Goal: Find specific page/section: Find specific page/section

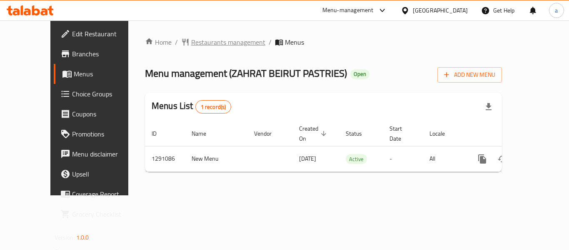
click at [191, 47] on span "Restaurants management" at bounding box center [228, 42] width 74 height 10
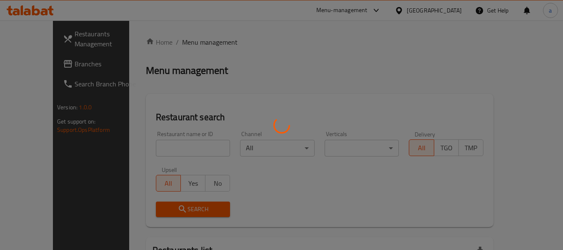
click at [146, 138] on div at bounding box center [281, 125] width 563 height 250
click at [145, 143] on div at bounding box center [281, 125] width 563 height 250
click at [145, 145] on div at bounding box center [281, 125] width 563 height 250
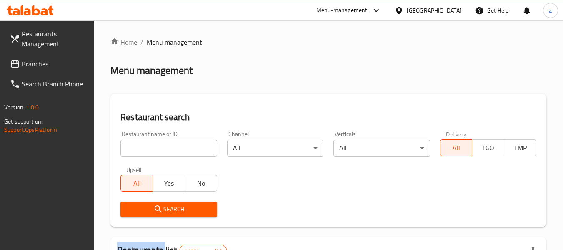
click at [145, 145] on input "search" at bounding box center [168, 148] width 96 height 17
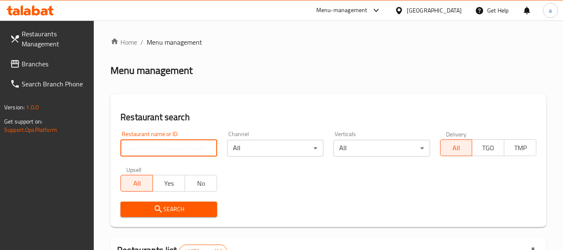
paste input "698506"
type input "698506"
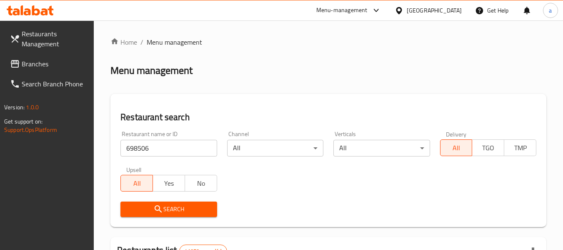
click at [137, 215] on button "Search" at bounding box center [168, 208] width 96 height 15
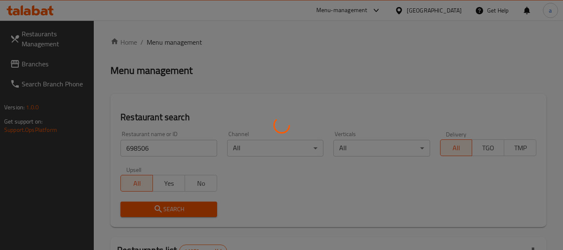
click at [140, 210] on div at bounding box center [281, 125] width 563 height 250
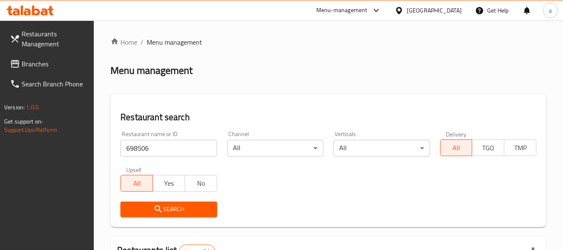
click at [37, 61] on span "Branches" at bounding box center [55, 64] width 66 height 10
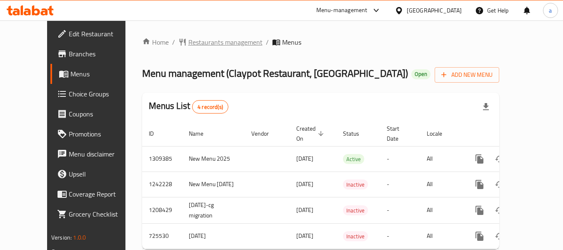
click at [188, 46] on span "Restaurants management" at bounding box center [225, 42] width 74 height 10
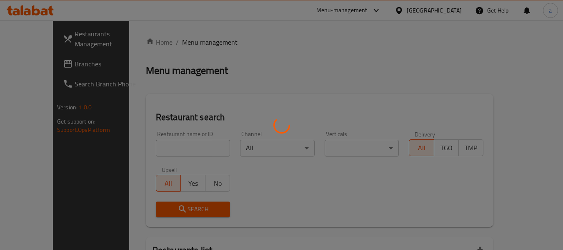
click at [152, 141] on div at bounding box center [281, 125] width 563 height 250
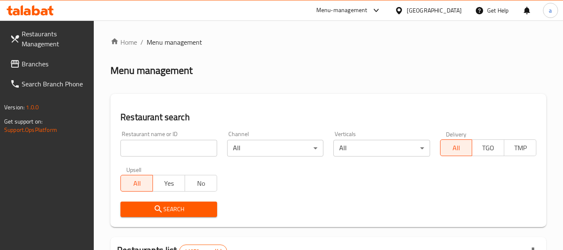
click at [152, 142] on div at bounding box center [281, 125] width 563 height 250
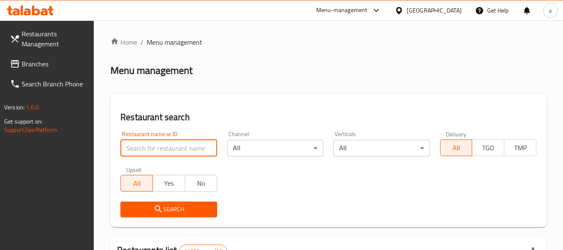
click at [152, 143] on input "search" at bounding box center [168, 148] width 96 height 17
paste input "645039"
type input "645039"
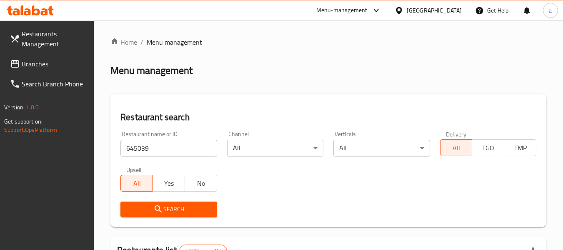
click at [162, 212] on icon "submit" at bounding box center [158, 208] width 7 height 7
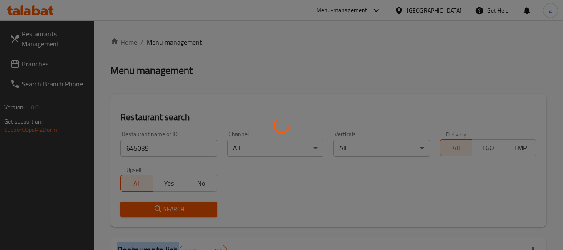
click at [162, 212] on div at bounding box center [281, 125] width 563 height 250
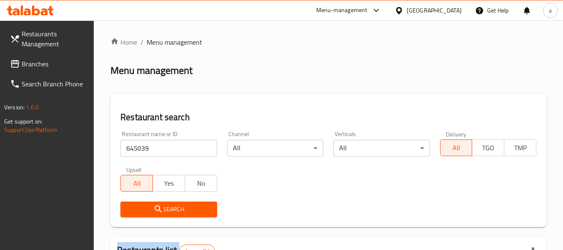
scroll to position [122, 0]
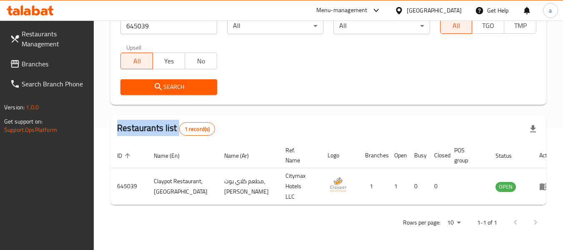
click at [25, 62] on span "Branches" at bounding box center [55, 64] width 66 height 10
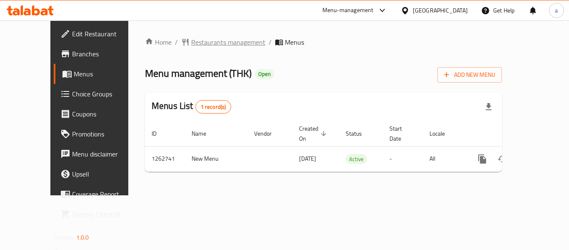
click at [200, 47] on span "Restaurants management" at bounding box center [228, 42] width 74 height 10
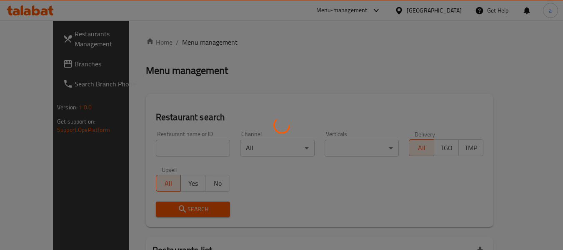
click at [159, 147] on div at bounding box center [281, 125] width 563 height 250
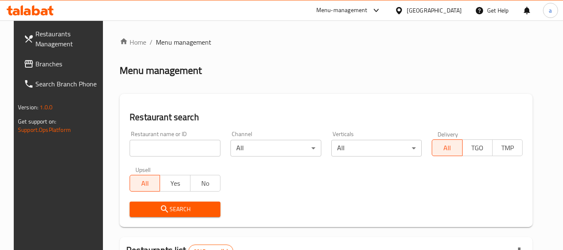
click at [159, 147] on input "search" at bounding box center [175, 148] width 91 height 17
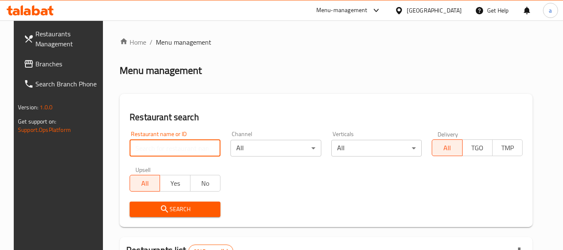
paste input "685698"
type input "685698"
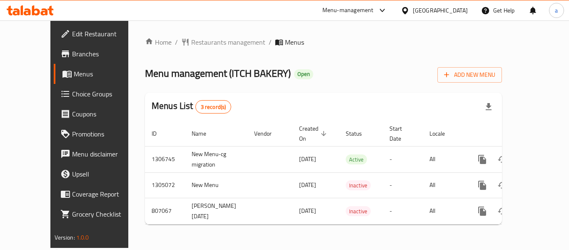
click at [171, 54] on div "Home / Restaurants management / Menus Menu management ( ITCH BAKERY ) Open Add …" at bounding box center [323, 134] width 357 height 194
click at [191, 46] on span "Restaurants management" at bounding box center [228, 42] width 74 height 10
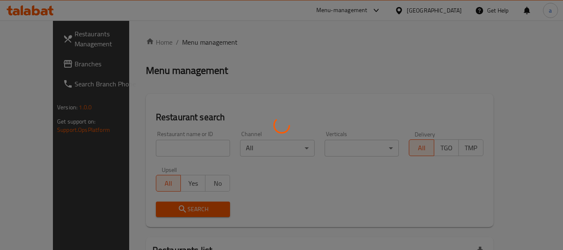
click at [128, 145] on div at bounding box center [281, 125] width 563 height 250
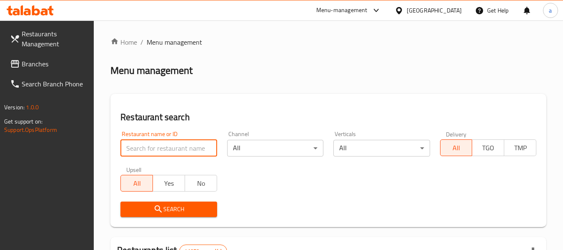
click at [128, 145] on input "search" at bounding box center [168, 148] width 96 height 17
paste input "654220"
type input "654220"
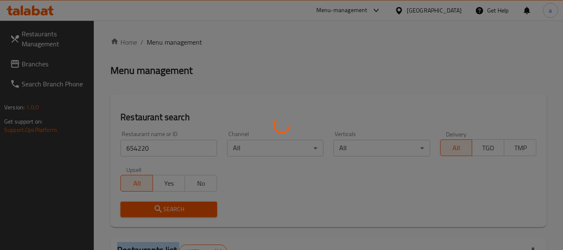
click at [145, 209] on div at bounding box center [281, 125] width 563 height 250
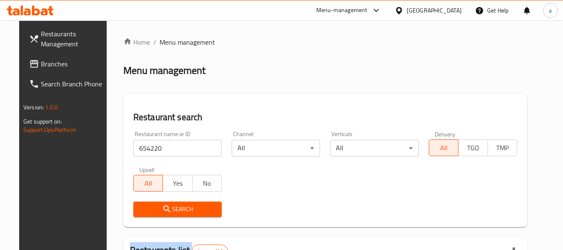
click at [26, 73] on link "Branches" at bounding box center [67, 64] width 91 height 20
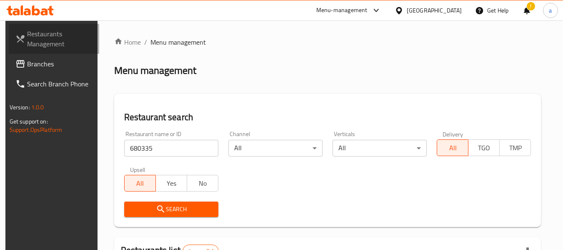
click at [26, 51] on link "Restaurants Management" at bounding box center [54, 39] width 91 height 30
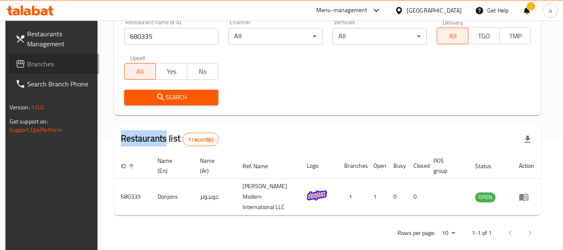
click at [27, 60] on span "Branches" at bounding box center [60, 64] width 66 height 10
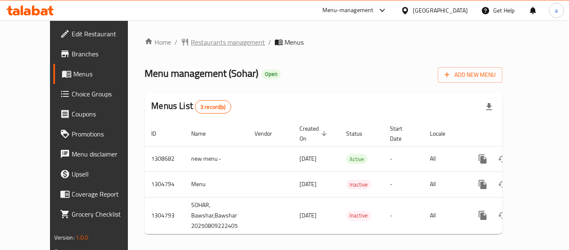
click at [204, 47] on span "Restaurants management" at bounding box center [228, 42] width 74 height 10
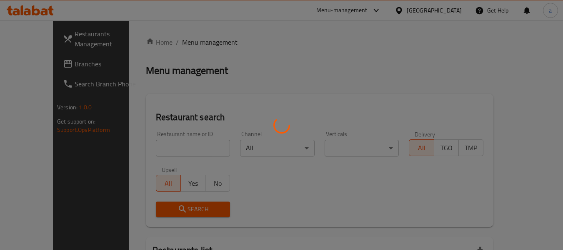
click at [150, 147] on div at bounding box center [281, 125] width 563 height 250
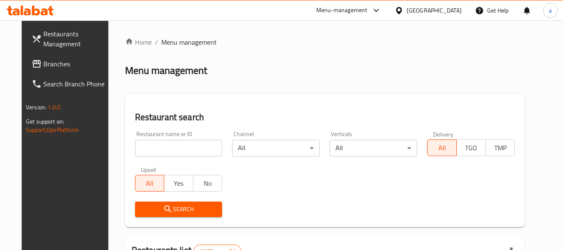
click at [150, 147] on input "search" at bounding box center [178, 148] width 87 height 17
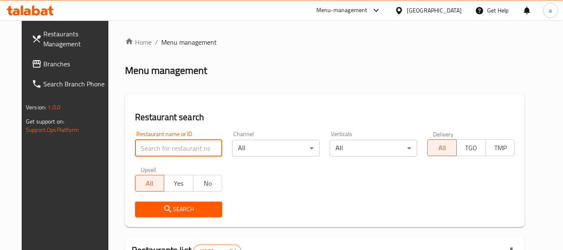
click at [150, 147] on input "search" at bounding box center [178, 148] width 87 height 17
paste input "703241"
type input "703241"
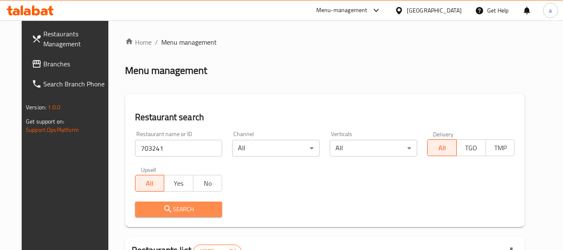
click at [172, 215] on button "Search" at bounding box center [178, 208] width 87 height 15
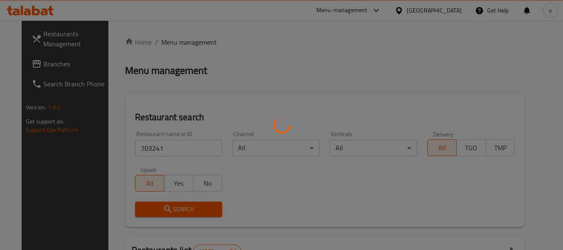
click at [177, 212] on div at bounding box center [281, 125] width 563 height 250
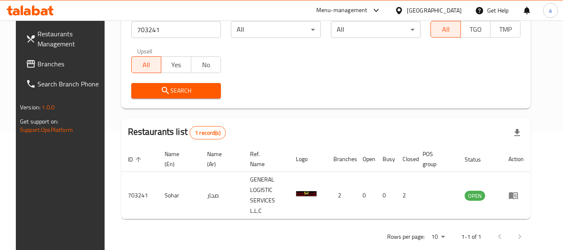
scroll to position [122, 0]
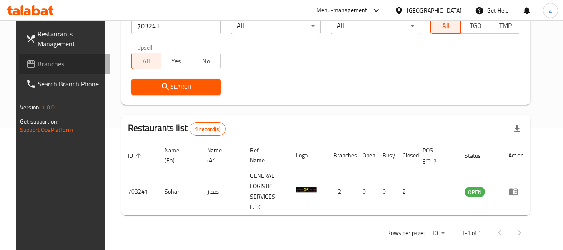
click at [37, 64] on span "Branches" at bounding box center [70, 64] width 66 height 10
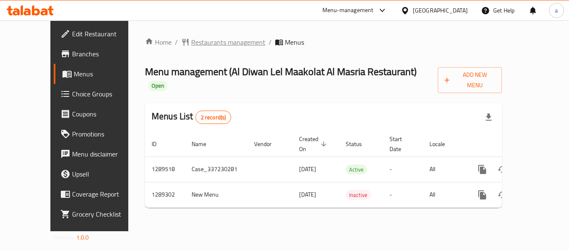
click at [197, 37] on span "Restaurants management" at bounding box center [228, 42] width 74 height 10
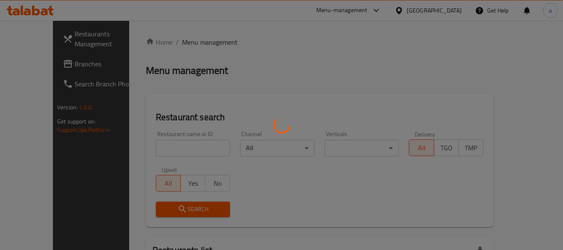
click at [161, 143] on div at bounding box center [281, 125] width 563 height 250
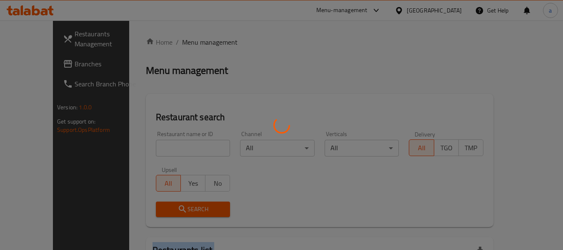
click at [161, 143] on div at bounding box center [281, 125] width 563 height 250
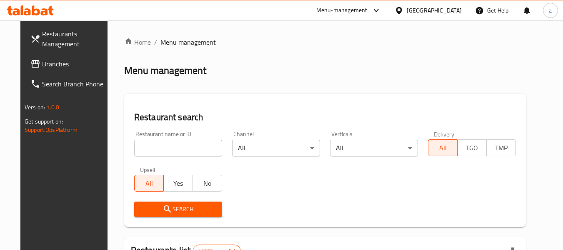
click at [161, 143] on input "search" at bounding box center [178, 148] width 88 height 17
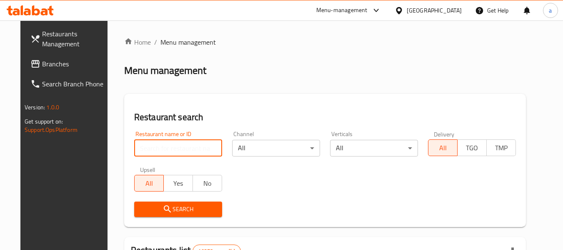
click at [161, 143] on input "search" at bounding box center [178, 148] width 88 height 17
paste input "697533"
type input "697533"
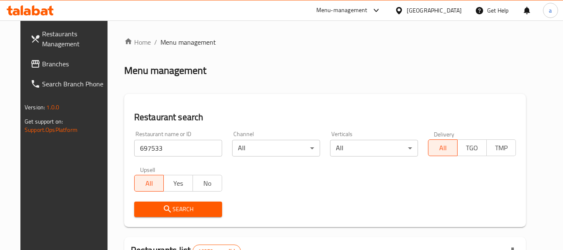
click at [162, 208] on icon "submit" at bounding box center [167, 209] width 10 height 10
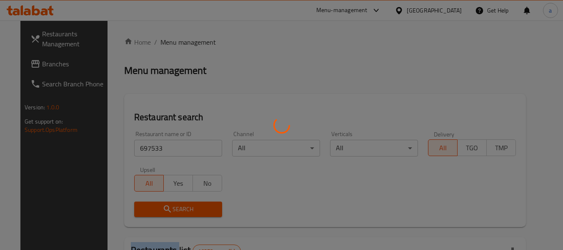
click at [158, 208] on div at bounding box center [281, 125] width 563 height 250
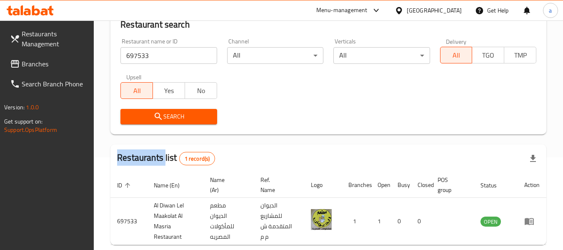
scroll to position [132, 0]
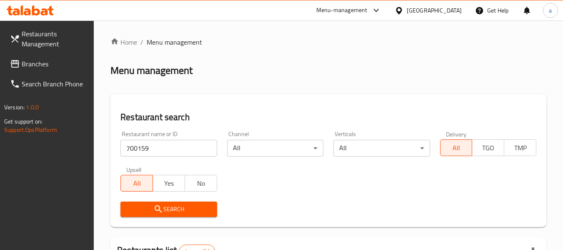
scroll to position [42, 0]
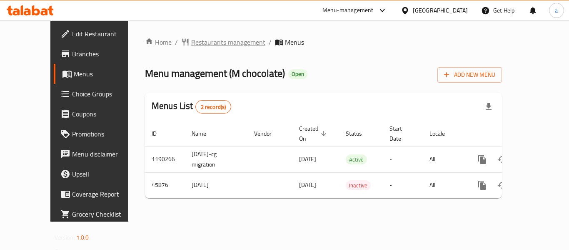
click at [191, 42] on span "Restaurants management" at bounding box center [228, 42] width 74 height 10
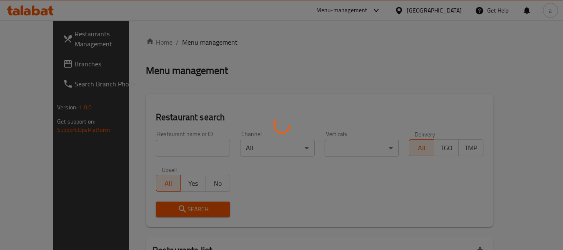
click at [161, 141] on div at bounding box center [281, 125] width 563 height 250
click at [162, 141] on div at bounding box center [281, 125] width 563 height 250
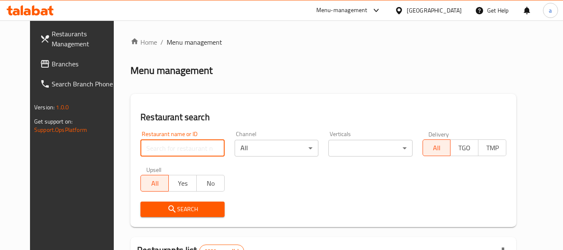
click at [162, 140] on input "search" at bounding box center [182, 148] width 84 height 17
paste input "23449"
type input "23449"
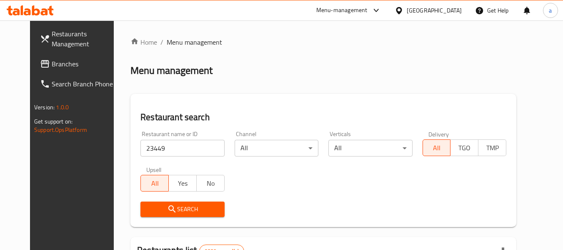
click at [167, 211] on icon "submit" at bounding box center [172, 209] width 10 height 10
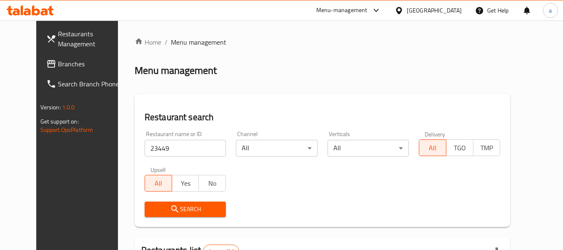
click at [58, 62] on span "Branches" at bounding box center [91, 64] width 66 height 10
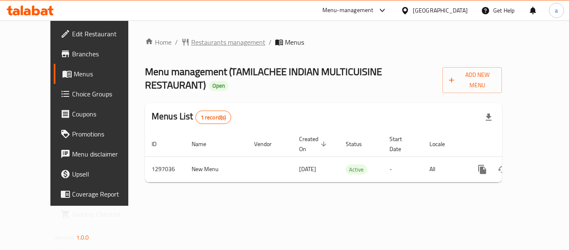
click at [193, 42] on span "Restaurants management" at bounding box center [228, 42] width 74 height 10
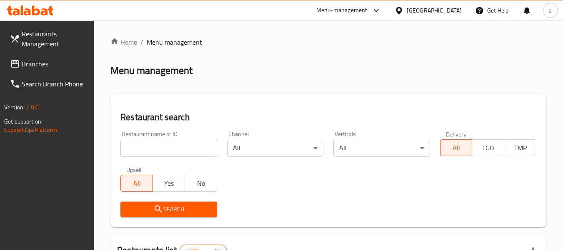
click at [161, 147] on input "search" at bounding box center [168, 148] width 96 height 17
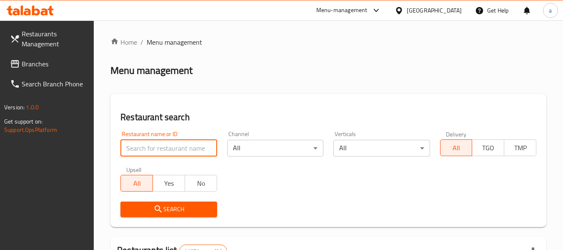
click at [161, 147] on input "search" at bounding box center [168, 148] width 96 height 17
paste input "700262"
type input "700262"
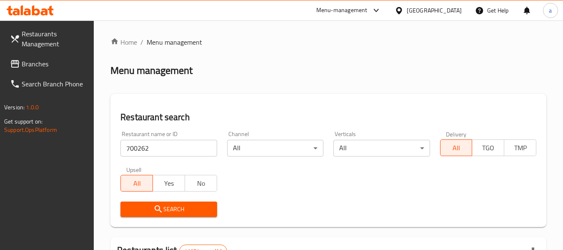
click at [161, 206] on icon "submit" at bounding box center [158, 209] width 10 height 10
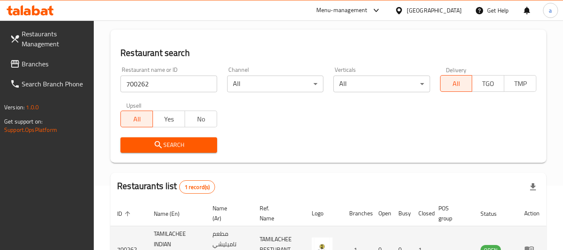
scroll to position [132, 0]
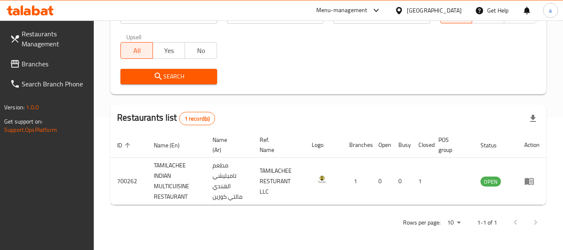
click at [27, 61] on span "Branches" at bounding box center [55, 64] width 66 height 10
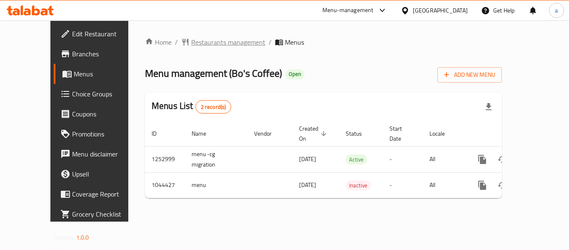
click at [196, 40] on span "Restaurants management" at bounding box center [228, 42] width 74 height 10
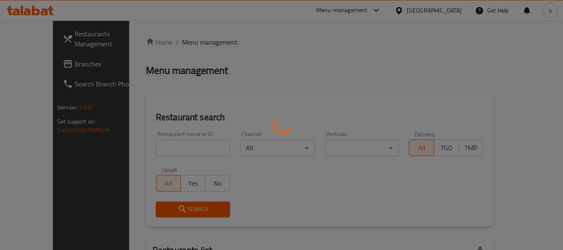
click at [150, 143] on div at bounding box center [281, 125] width 563 height 250
click at [151, 143] on div at bounding box center [281, 125] width 563 height 250
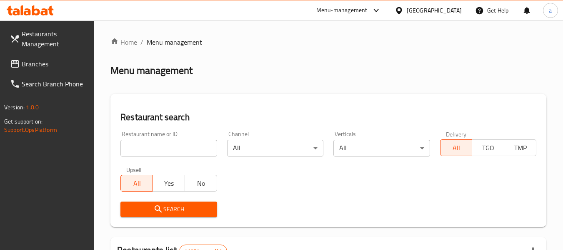
click at [152, 143] on div at bounding box center [281, 125] width 563 height 250
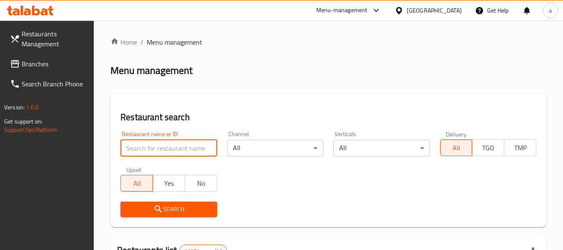
click at [152, 143] on input "search" at bounding box center [168, 148] width 96 height 17
paste input "662297"
type input "662297"
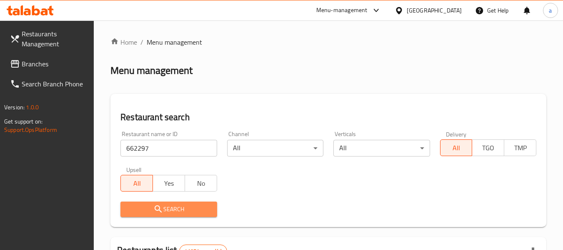
click at [152, 209] on span "Search" at bounding box center [168, 209] width 83 height 10
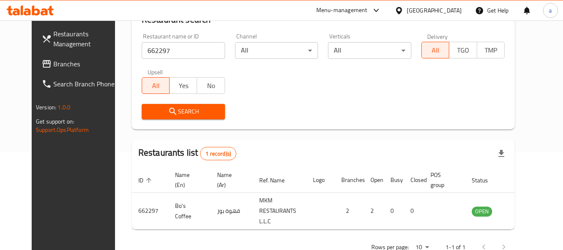
scroll to position [112, 0]
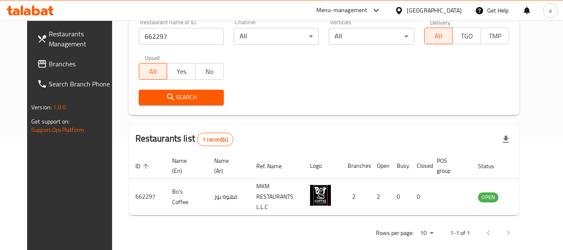
click at [49, 62] on span "Branches" at bounding box center [82, 64] width 66 height 10
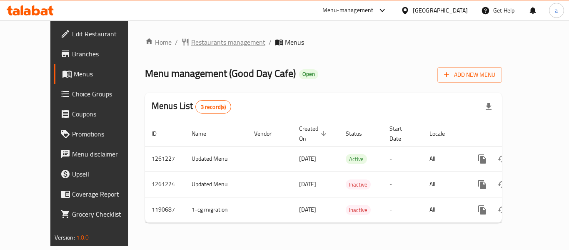
click at [191, 47] on span "Restaurants management" at bounding box center [228, 42] width 74 height 10
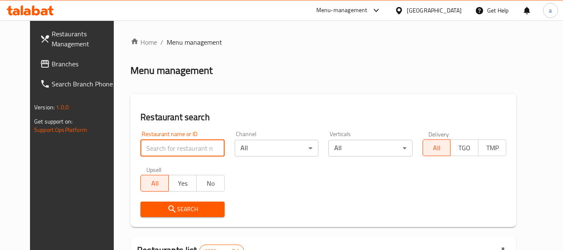
click at [151, 147] on input "search" at bounding box center [182, 148] width 84 height 17
paste input "655893"
type input "655893"
click at [155, 206] on div at bounding box center [281, 125] width 563 height 250
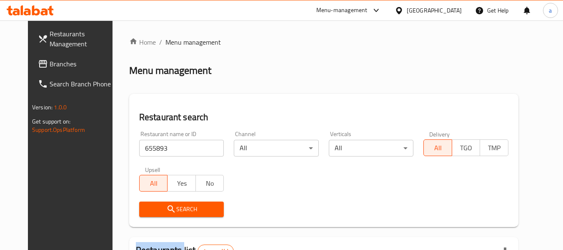
click at [50, 59] on span "Branches" at bounding box center [83, 64] width 66 height 10
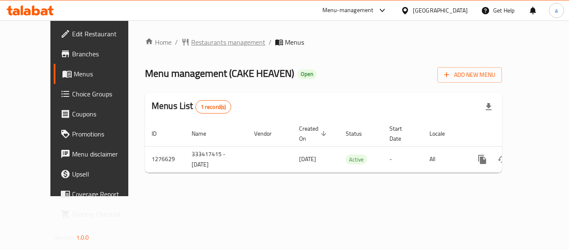
click at [200, 47] on span "Restaurants management" at bounding box center [228, 42] width 74 height 10
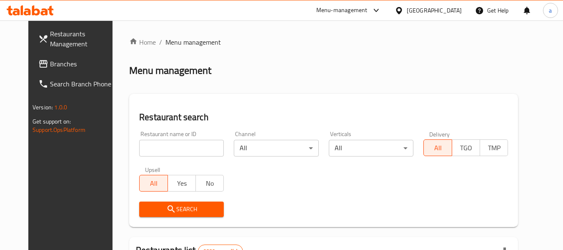
click at [161, 150] on div at bounding box center [281, 125] width 563 height 250
click at [161, 150] on input "search" at bounding box center [181, 148] width 85 height 17
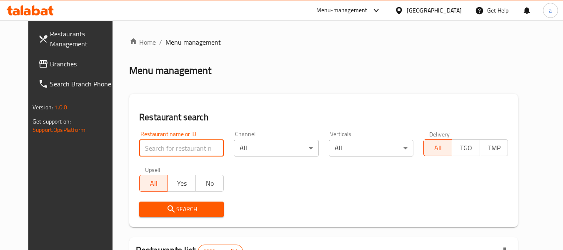
paste input "692039"
type input "692039"
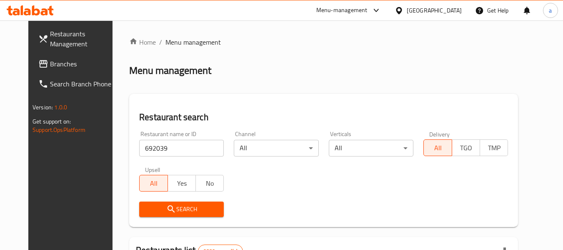
click at [165, 204] on span "Search" at bounding box center [181, 209] width 71 height 10
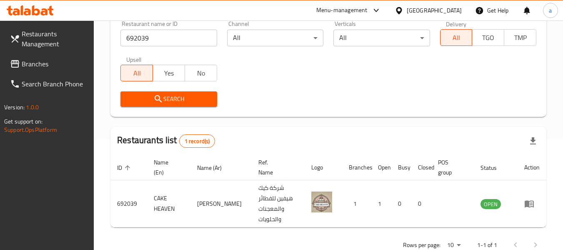
scroll to position [122, 0]
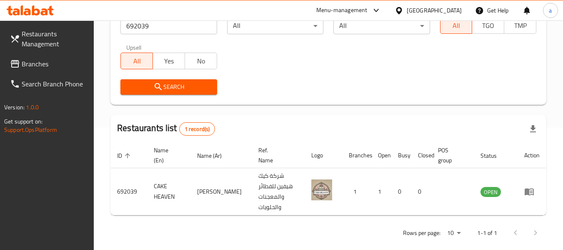
click at [27, 62] on span "Branches" at bounding box center [55, 64] width 66 height 10
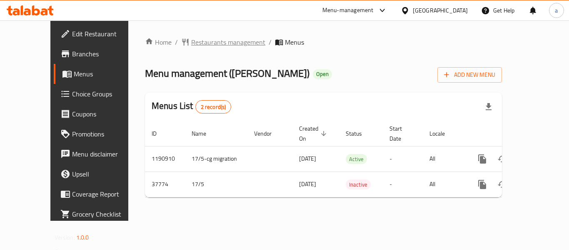
click at [191, 42] on span "Restaurants management" at bounding box center [228, 42] width 74 height 10
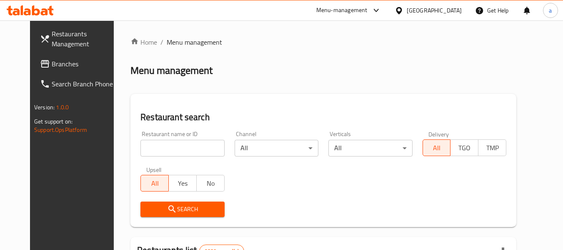
click at [128, 144] on div at bounding box center [281, 125] width 563 height 250
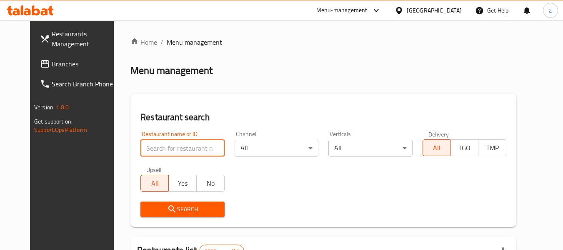
click at [140, 144] on input "search" at bounding box center [182, 148] width 84 height 17
paste input "19626"
type input "19626"
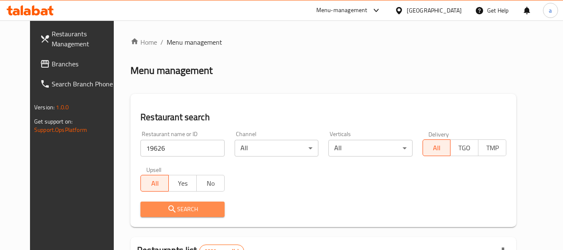
click at [152, 208] on span "Search" at bounding box center [182, 209] width 70 height 10
click at [152, 208] on div at bounding box center [281, 125] width 563 height 250
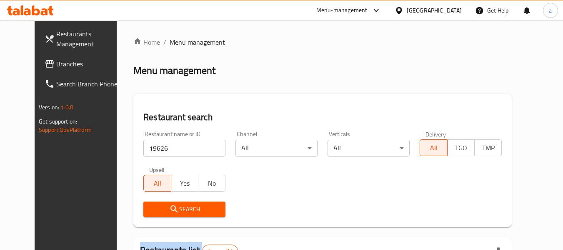
scroll to position [115, 0]
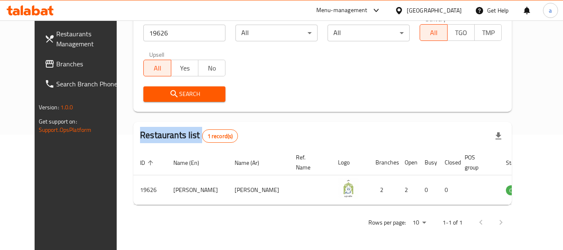
click at [45, 65] on icon at bounding box center [50, 64] width 10 height 10
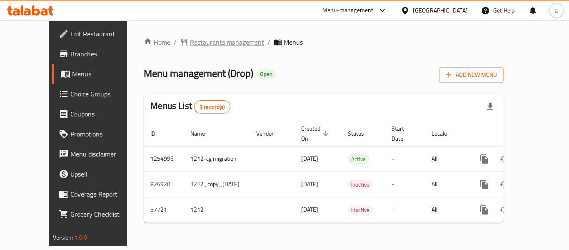
click at [220, 41] on span "Restaurants management" at bounding box center [227, 42] width 74 height 10
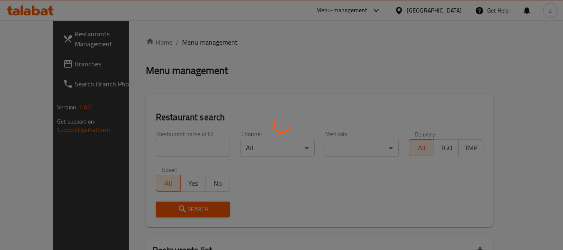
click at [158, 144] on div at bounding box center [281, 125] width 563 height 250
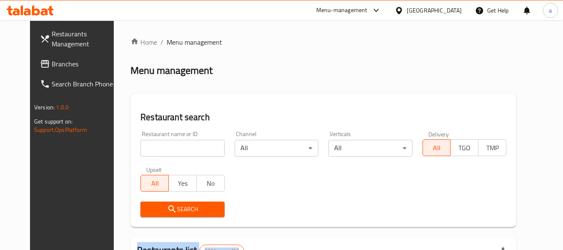
click at [158, 144] on div at bounding box center [281, 125] width 563 height 250
click at [158, 144] on input "search" at bounding box center [182, 148] width 84 height 17
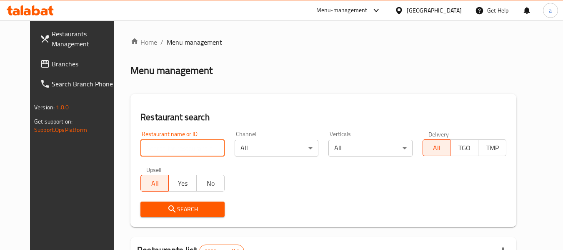
paste input "25435"
type input "25435"
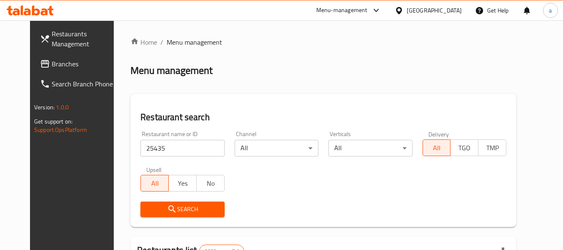
click at [147, 204] on span "Search" at bounding box center [182, 209] width 70 height 10
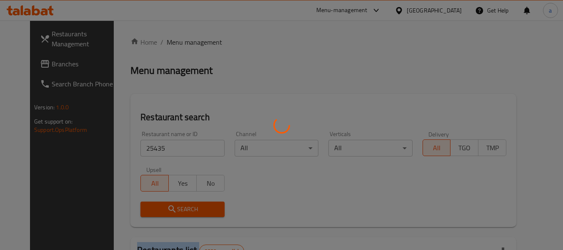
click at [144, 204] on div at bounding box center [281, 125] width 563 height 250
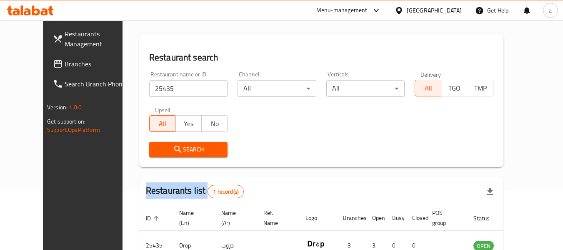
scroll to position [115, 0]
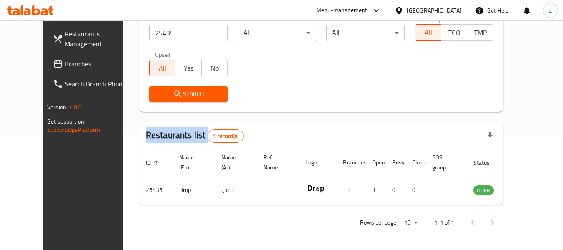
click at [54, 62] on icon at bounding box center [58, 63] width 8 height 7
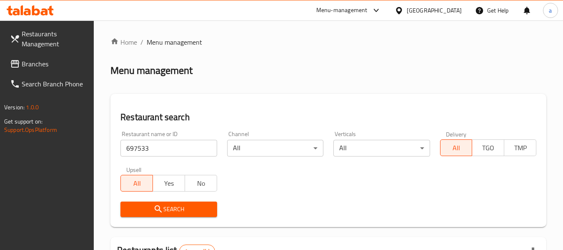
scroll to position [132, 0]
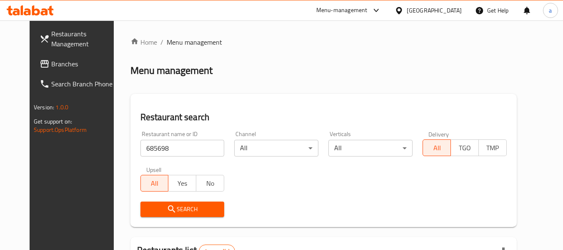
click at [51, 61] on span "Branches" at bounding box center [84, 64] width 66 height 10
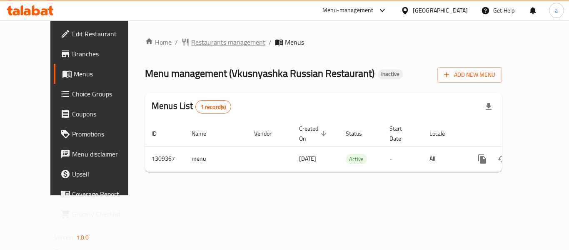
click at [199, 37] on span "Restaurants management" at bounding box center [228, 42] width 74 height 10
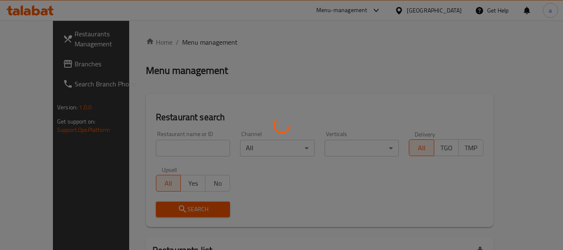
click at [152, 152] on div at bounding box center [281, 125] width 563 height 250
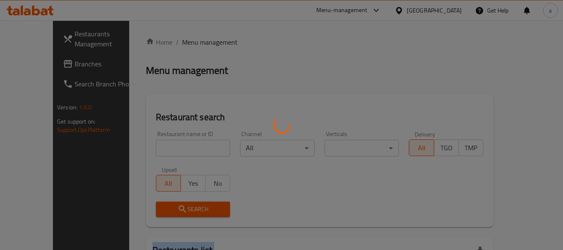
click at [152, 152] on div at bounding box center [281, 125] width 563 height 250
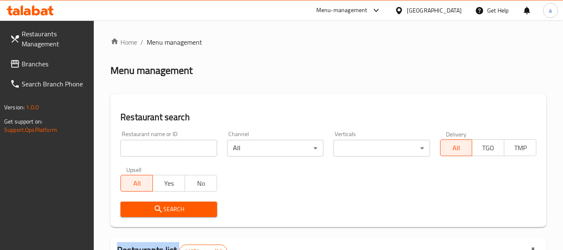
click at [152, 152] on div at bounding box center [281, 125] width 563 height 250
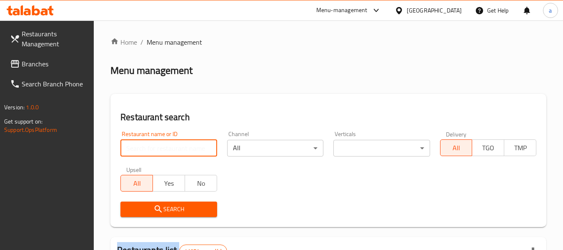
click at [152, 152] on input "search" at bounding box center [168, 148] width 96 height 17
paste input "705212"
type input "705212"
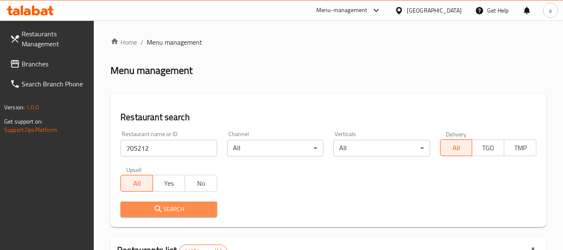
click at [156, 208] on icon "submit" at bounding box center [158, 209] width 10 height 10
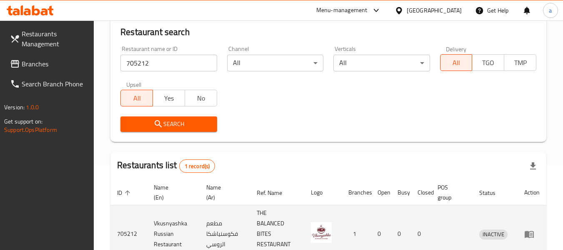
scroll to position [132, 0]
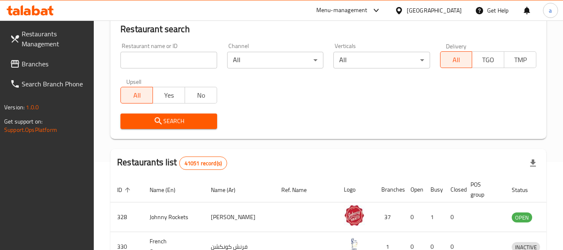
scroll to position [49, 0]
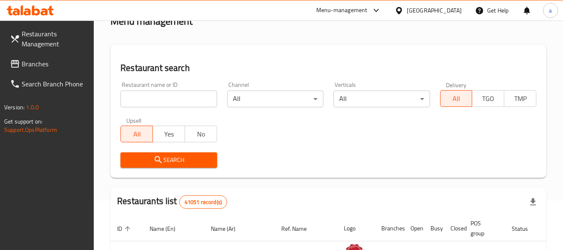
click at [153, 89] on div "Restaurant name or ID Restaurant name or ID" at bounding box center [168, 94] width 96 height 25
click at [149, 95] on input "search" at bounding box center [168, 98] width 96 height 17
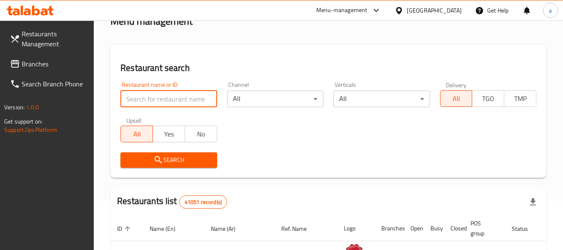
click at [136, 93] on input "search" at bounding box center [168, 98] width 96 height 17
paste input "705212"
type input "705212"
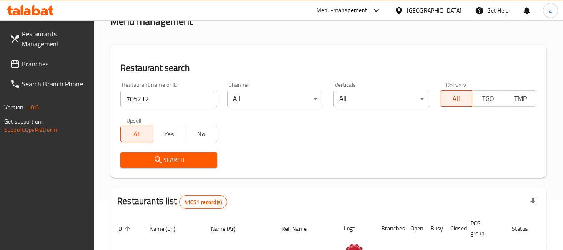
click at [137, 155] on span "Search" at bounding box center [168, 160] width 83 height 10
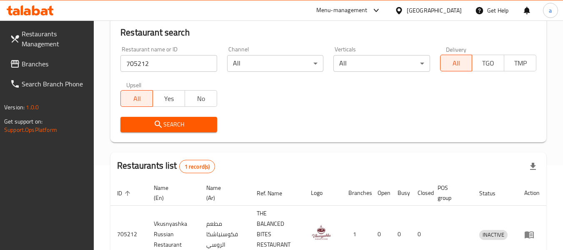
scroll to position [132, 0]
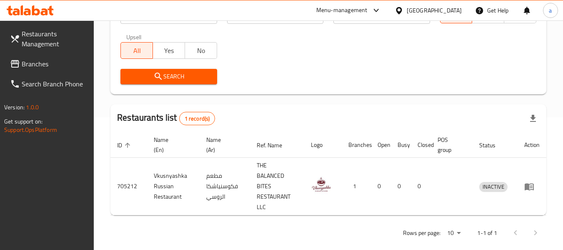
click at [18, 75] on link "Search Branch Phone" at bounding box center [48, 84] width 91 height 20
click at [19, 64] on icon at bounding box center [15, 64] width 10 height 10
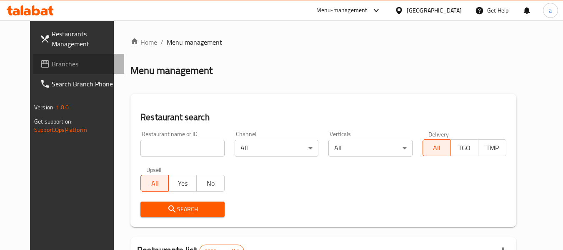
click at [59, 65] on span "Branches" at bounding box center [85, 64] width 66 height 10
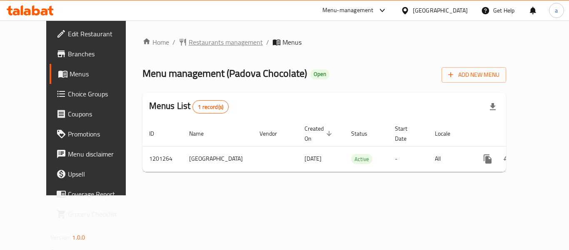
click at [192, 43] on span "Restaurants management" at bounding box center [226, 42] width 74 height 10
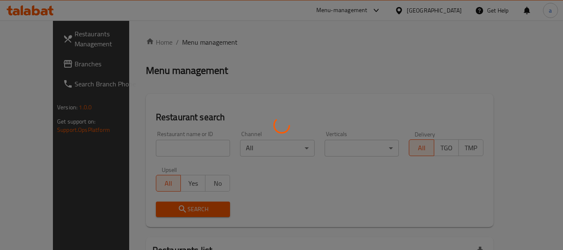
click at [157, 130] on div at bounding box center [281, 125] width 563 height 250
click at [152, 143] on div at bounding box center [281, 125] width 563 height 250
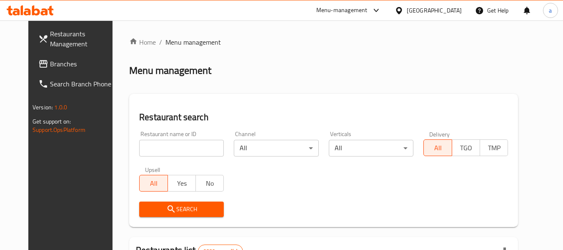
click at [151, 144] on input "search" at bounding box center [181, 148] width 85 height 17
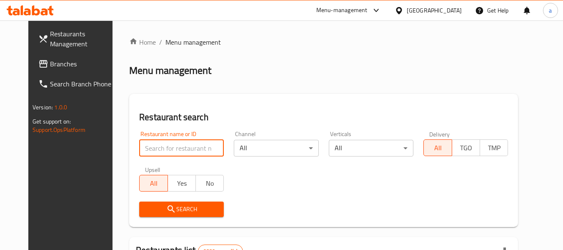
click at [151, 144] on input "search" at bounding box center [181, 148] width 85 height 17
paste input "668859"
type input "668859"
click button "Search" at bounding box center [181, 208] width 85 height 15
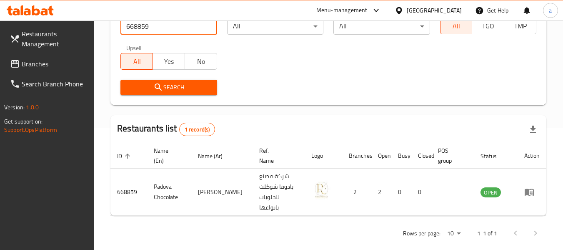
scroll to position [122, 0]
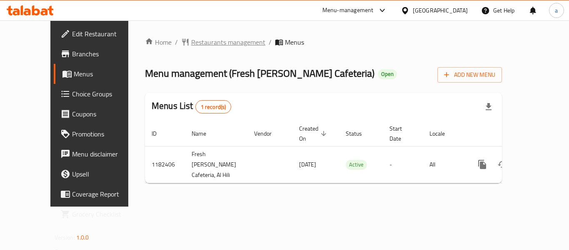
click at [191, 41] on span "Restaurants management" at bounding box center [228, 42] width 74 height 10
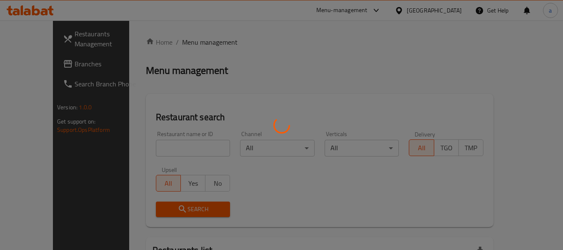
click at [171, 145] on div at bounding box center [281, 125] width 563 height 250
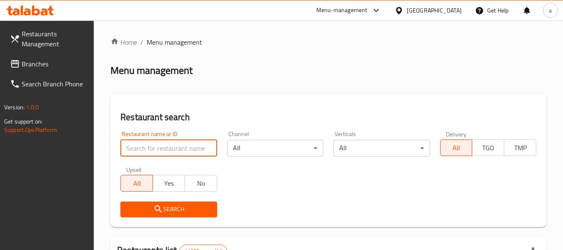
click at [171, 145] on input "search" at bounding box center [168, 148] width 96 height 17
paste input "666045"
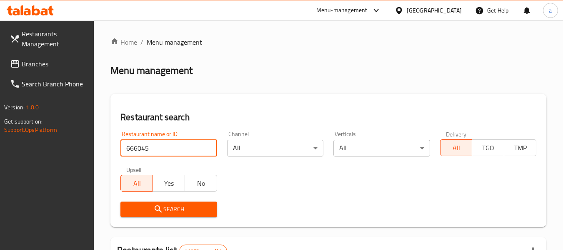
type input "666045"
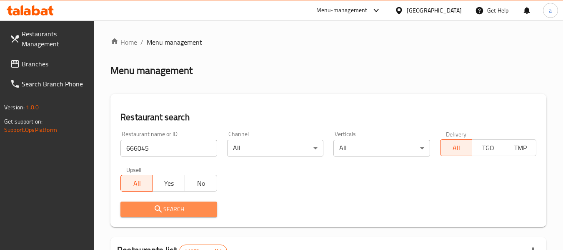
click at [169, 207] on span "Search" at bounding box center [168, 209] width 83 height 10
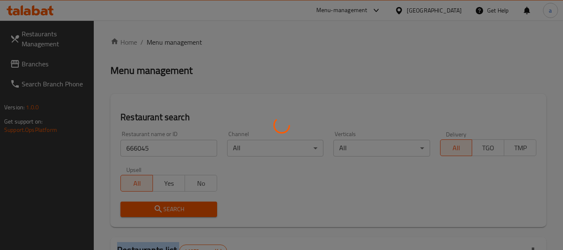
click at [169, 207] on div at bounding box center [281, 125] width 563 height 250
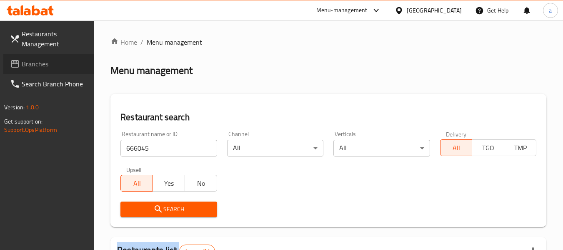
click at [33, 59] on span "Branches" at bounding box center [55, 64] width 66 height 10
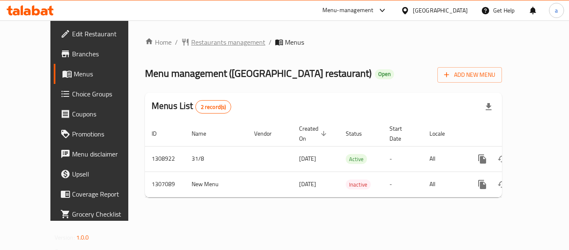
click at [191, 39] on span "Restaurants management" at bounding box center [228, 42] width 74 height 10
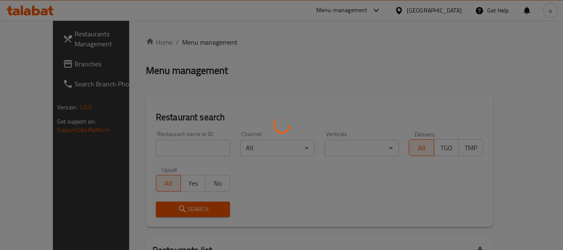
click at [155, 147] on div at bounding box center [281, 125] width 563 height 250
click at [155, 148] on div at bounding box center [281, 125] width 563 height 250
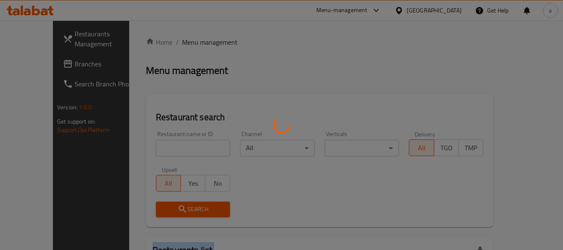
click at [155, 148] on div at bounding box center [281, 125] width 563 height 250
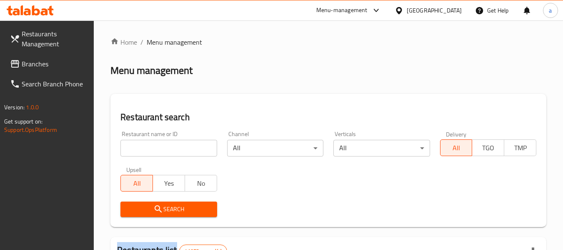
click at [155, 148] on div at bounding box center [281, 125] width 563 height 250
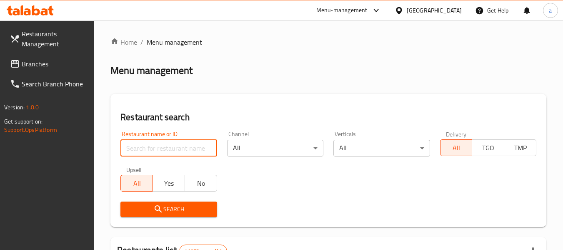
click at [155, 148] on input "search" at bounding box center [168, 148] width 96 height 17
paste input "704008"
type input "704008"
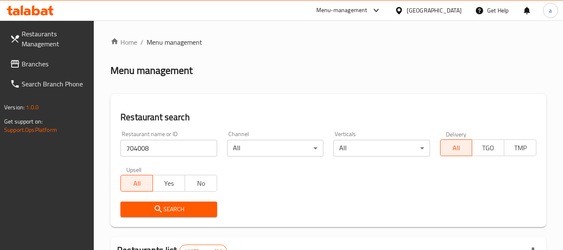
click at [155, 202] on button "Search" at bounding box center [168, 208] width 96 height 15
click at [5, 68] on link "Branches" at bounding box center [48, 64] width 91 height 20
click at [7, 66] on link "Branches" at bounding box center [48, 64] width 91 height 20
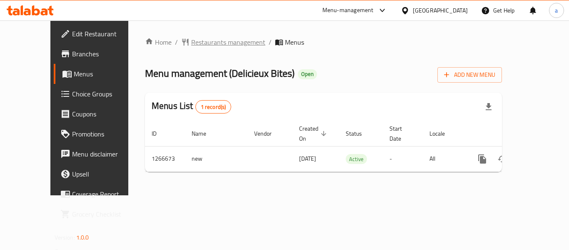
click at [191, 40] on span "Restaurants management" at bounding box center [228, 42] width 74 height 10
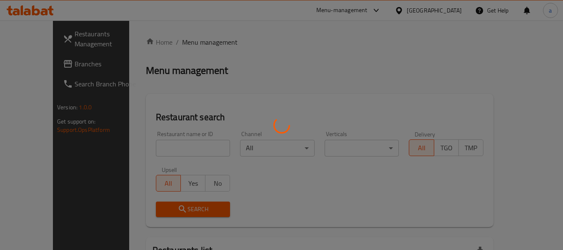
click at [137, 154] on div at bounding box center [281, 125] width 563 height 250
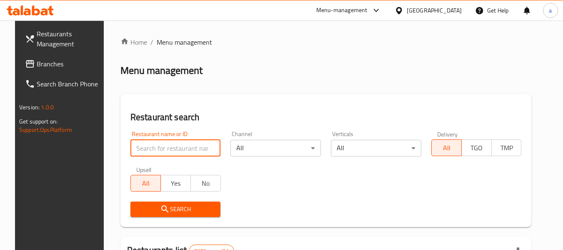
click at [140, 150] on input "search" at bounding box center [175, 148] width 90 height 17
paste input "687410"
type input "687410"
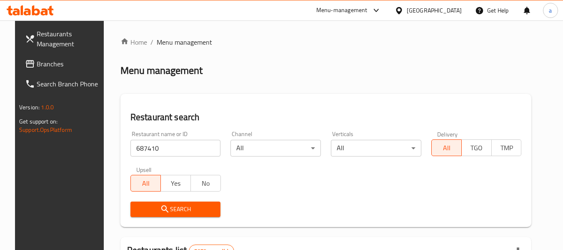
click at [142, 202] on button "Search" at bounding box center [175, 208] width 90 height 15
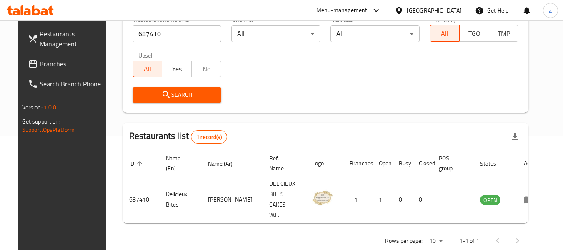
scroll to position [115, 0]
click at [45, 69] on span "Branches" at bounding box center [73, 64] width 66 height 10
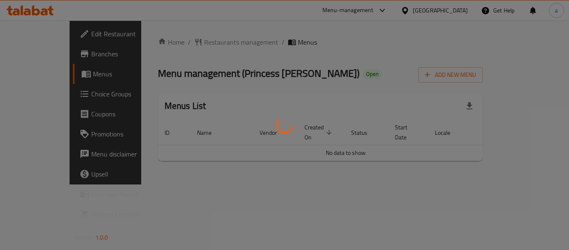
click at [188, 45] on div at bounding box center [284, 125] width 569 height 250
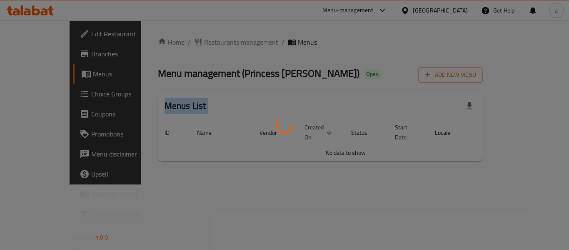
click at [188, 45] on div at bounding box center [284, 125] width 569 height 250
click at [188, 44] on div at bounding box center [284, 125] width 569 height 250
drag, startPoint x: 188, startPoint y: 44, endPoint x: 194, endPoint y: 49, distance: 7.1
click at [188, 44] on div at bounding box center [284, 125] width 569 height 250
click at [194, 49] on div at bounding box center [284, 125] width 569 height 250
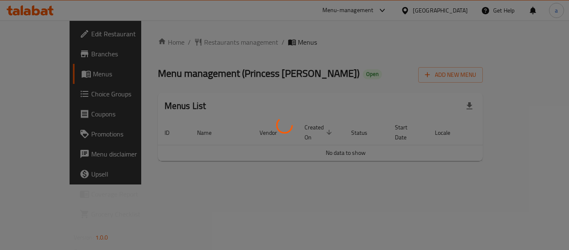
click at [194, 47] on div at bounding box center [284, 125] width 569 height 250
click at [190, 48] on div at bounding box center [284, 125] width 569 height 250
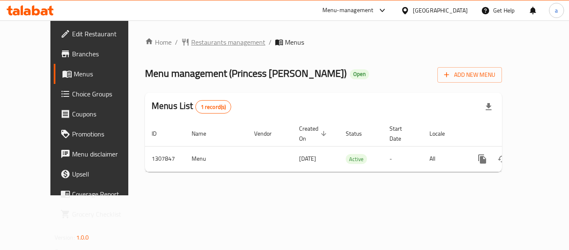
click at [191, 44] on span "Restaurants management" at bounding box center [228, 42] width 74 height 10
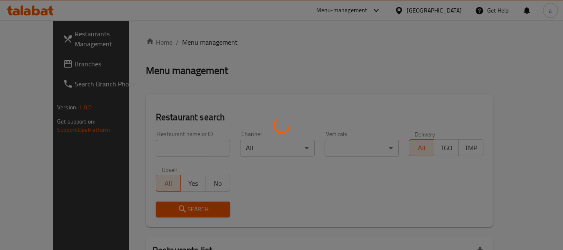
click at [157, 150] on div at bounding box center [281, 125] width 563 height 250
click at [158, 151] on div at bounding box center [281, 125] width 563 height 250
click at [160, 149] on div at bounding box center [281, 125] width 563 height 250
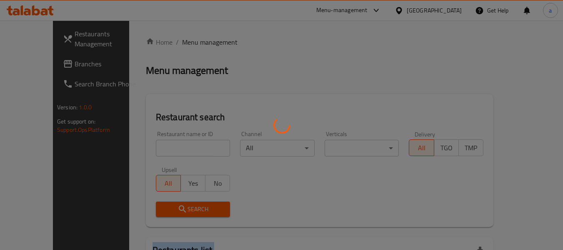
click at [160, 149] on div at bounding box center [281, 125] width 563 height 250
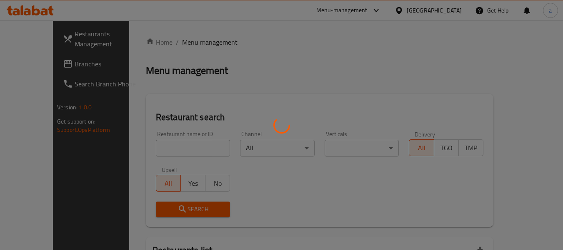
click at [161, 149] on div at bounding box center [281, 125] width 563 height 250
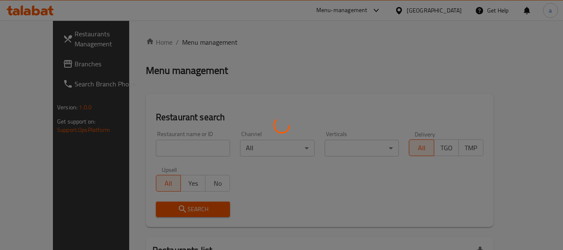
click at [161, 149] on div at bounding box center [281, 125] width 563 height 250
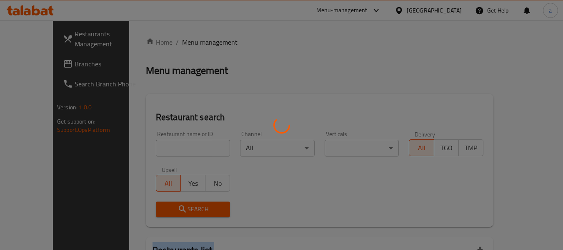
click at [161, 149] on div at bounding box center [281, 125] width 563 height 250
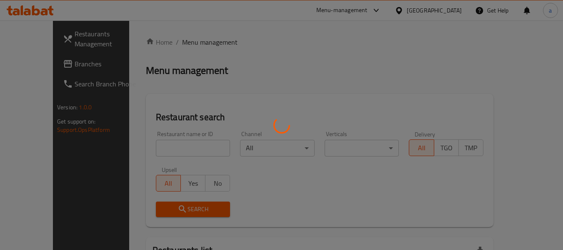
click at [161, 149] on div at bounding box center [281, 125] width 563 height 250
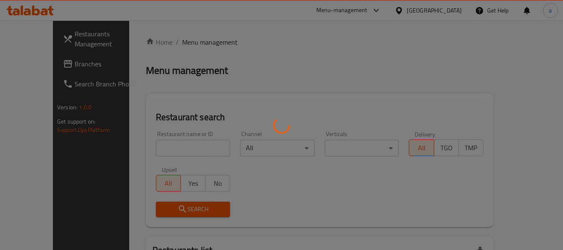
click at [151, 149] on div at bounding box center [281, 125] width 563 height 250
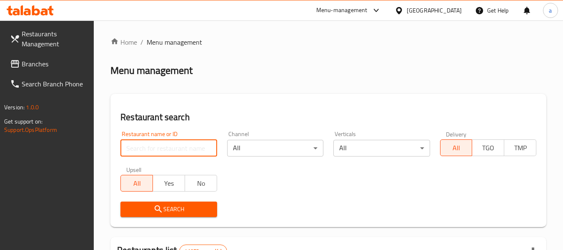
click at [150, 150] on input "search" at bounding box center [168, 148] width 96 height 17
paste input "704386"
type input "704386"
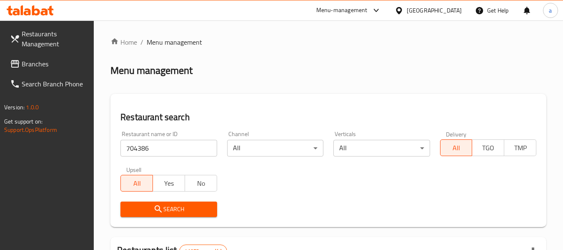
click at [154, 212] on icon "submit" at bounding box center [158, 209] width 10 height 10
click at [24, 59] on span "Branches" at bounding box center [55, 64] width 66 height 10
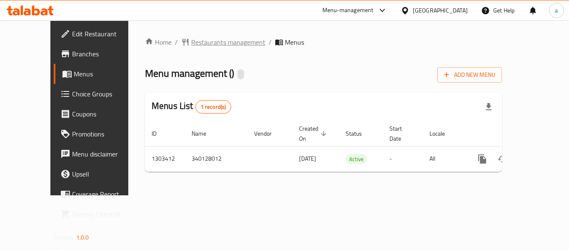
click at [205, 47] on span "Restaurants management" at bounding box center [228, 42] width 74 height 10
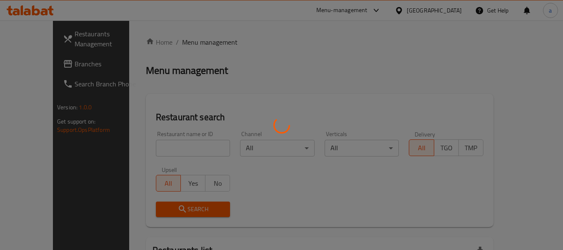
click at [145, 149] on div at bounding box center [281, 125] width 563 height 250
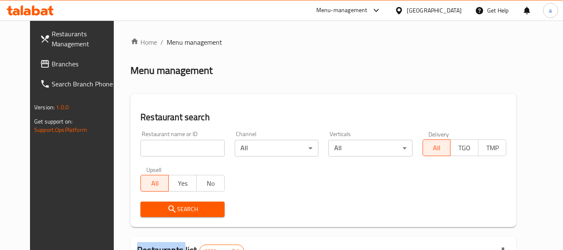
click at [145, 148] on div at bounding box center [281, 125] width 563 height 250
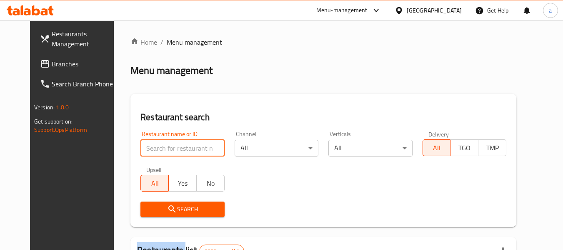
click at [145, 148] on input "search" at bounding box center [182, 148] width 84 height 17
paste input "702823"
type input "702823"
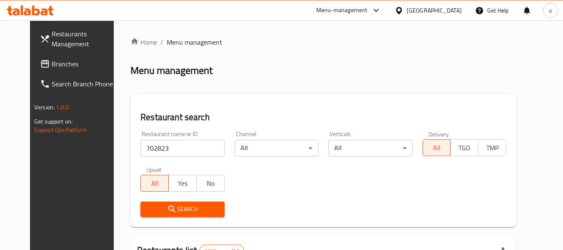
click at [150, 209] on span "Search" at bounding box center [182, 209] width 70 height 10
click at [52, 62] on span "Branches" at bounding box center [85, 64] width 66 height 10
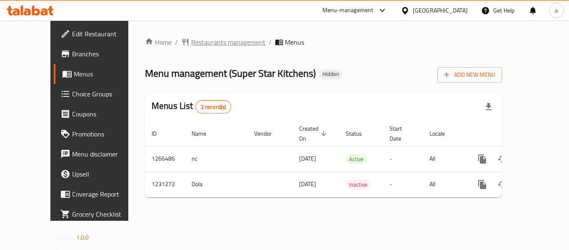
click at [205, 42] on span "Restaurants management" at bounding box center [228, 42] width 74 height 10
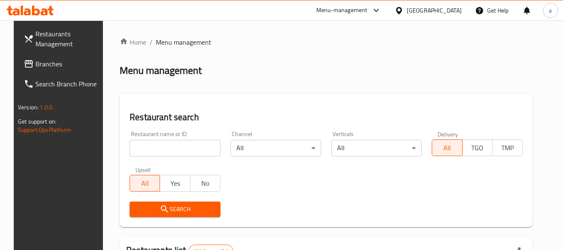
click at [140, 145] on div at bounding box center [281, 125] width 563 height 250
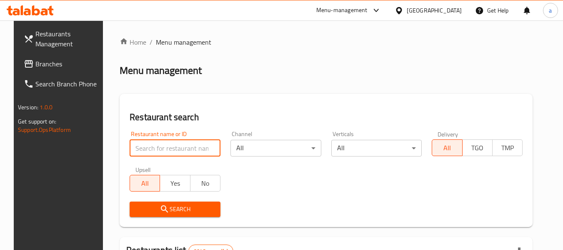
click at [140, 145] on input "search" at bounding box center [175, 148] width 91 height 17
paste input "676808"
type input "676808"
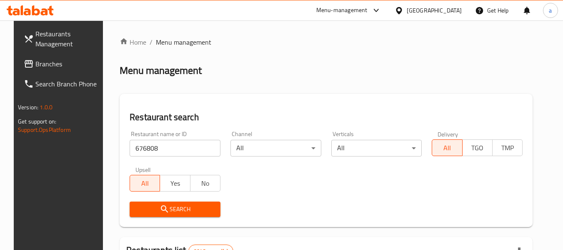
click at [151, 207] on span "Search" at bounding box center [174, 209] width 77 height 10
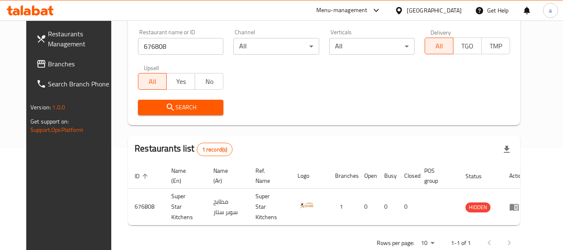
scroll to position [112, 0]
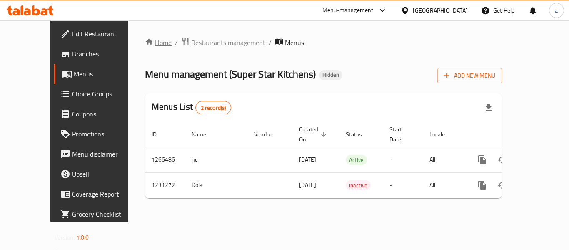
click at [145, 39] on link "Home" at bounding box center [158, 42] width 27 height 10
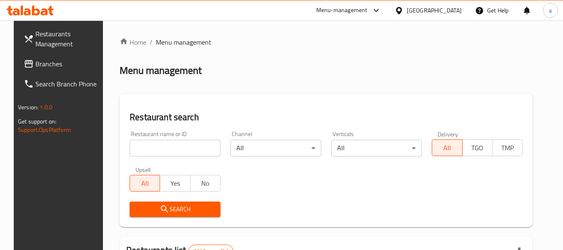
click at [35, 69] on span "Branches" at bounding box center [68, 64] width 66 height 10
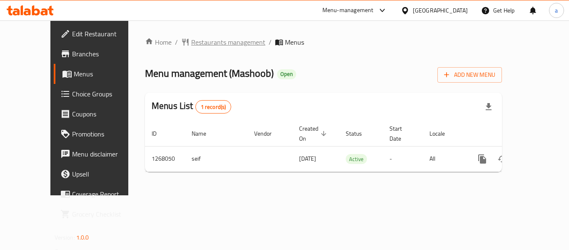
click at [195, 47] on span "Restaurants management" at bounding box center [228, 42] width 74 height 10
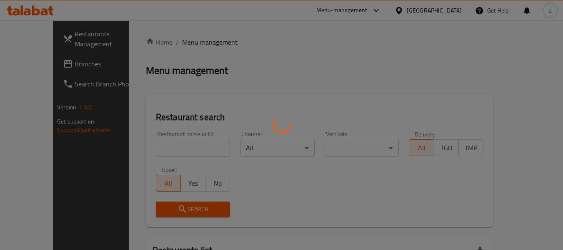
click at [153, 149] on div at bounding box center [281, 125] width 563 height 250
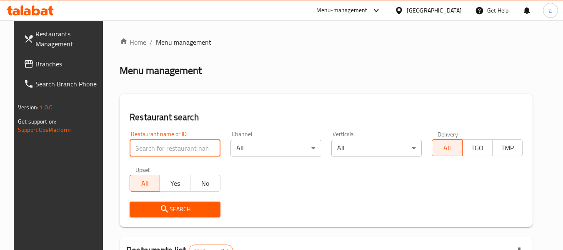
click at [154, 148] on input "search" at bounding box center [175, 148] width 91 height 17
paste input "687920"
type input "687920"
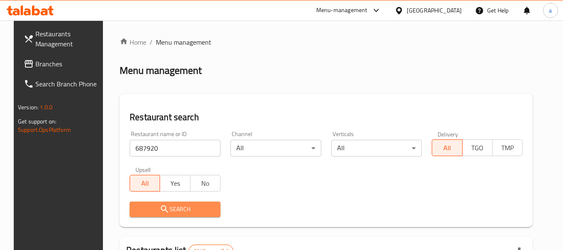
click at [160, 209] on icon "submit" at bounding box center [165, 209] width 10 height 10
click at [156, 209] on div at bounding box center [281, 125] width 563 height 250
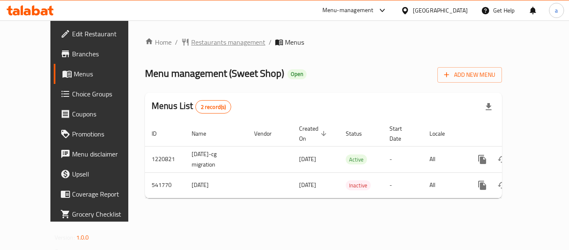
click at [191, 39] on span "Restaurants management" at bounding box center [228, 42] width 74 height 10
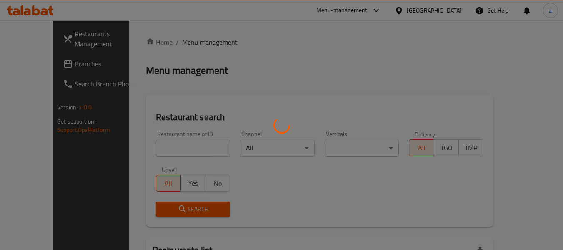
click at [173, 158] on div at bounding box center [281, 125] width 563 height 250
click at [173, 152] on div at bounding box center [281, 125] width 563 height 250
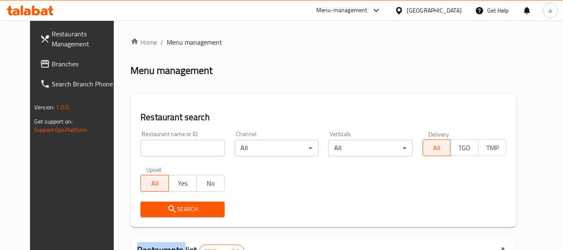
click at [173, 152] on div at bounding box center [281, 125] width 563 height 250
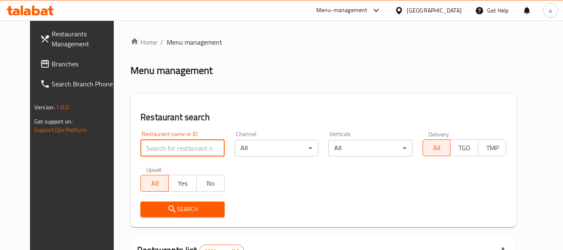
click at [173, 152] on input "search" at bounding box center [182, 148] width 84 height 17
paste input "635620"
type input "635620"
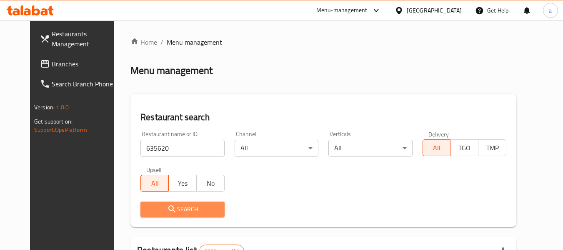
click at [188, 212] on span "Search" at bounding box center [182, 209] width 70 height 10
click at [188, 212] on div at bounding box center [281, 125] width 563 height 250
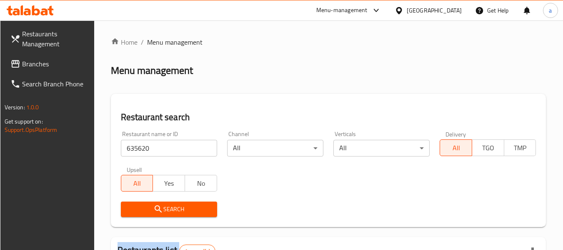
click at [25, 65] on span "Branches" at bounding box center [55, 64] width 66 height 10
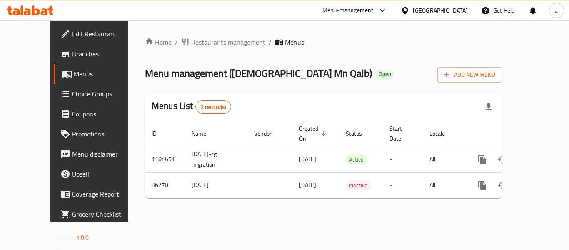
click at [195, 44] on span "Restaurants management" at bounding box center [228, 42] width 74 height 10
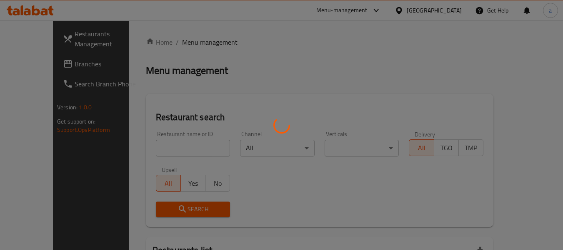
click at [139, 145] on div at bounding box center [281, 125] width 563 height 250
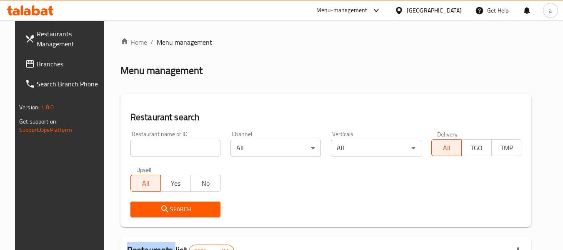
click at [139, 145] on div at bounding box center [281, 125] width 563 height 250
click at [139, 145] on input "search" at bounding box center [175, 148] width 90 height 17
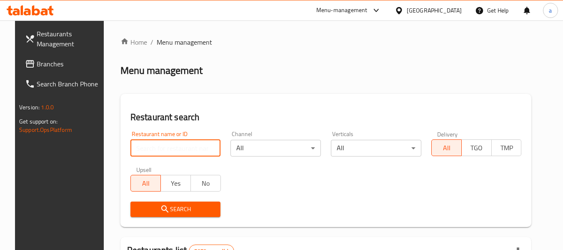
paste input "18775"
type input "18775"
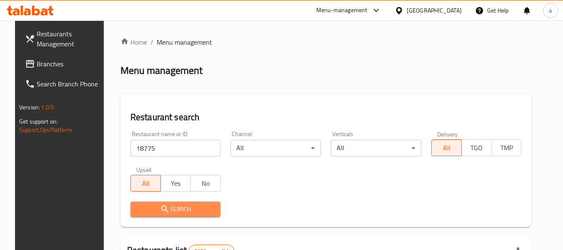
click at [160, 210] on icon "submit" at bounding box center [165, 209] width 10 height 10
click at [155, 210] on div at bounding box center [281, 125] width 563 height 250
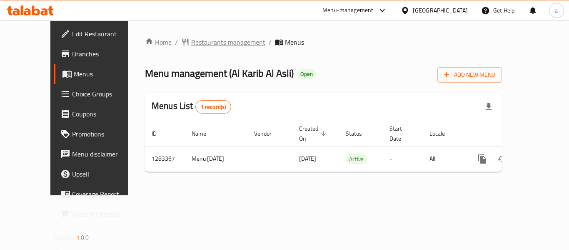
click at [202, 38] on span "Restaurants management" at bounding box center [228, 42] width 74 height 10
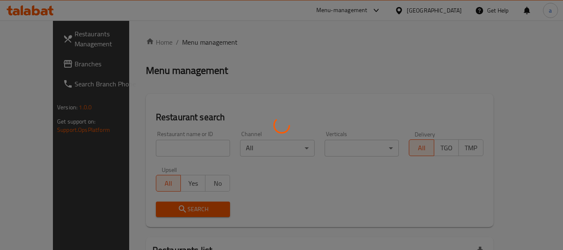
click at [170, 142] on div at bounding box center [281, 125] width 563 height 250
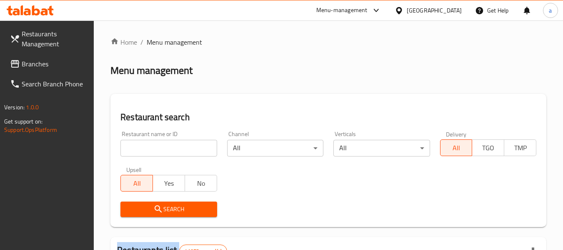
click at [170, 142] on div at bounding box center [281, 125] width 563 height 250
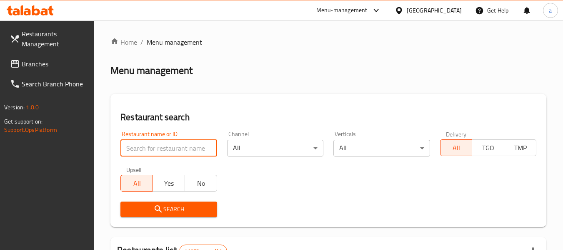
click at [170, 143] on input "search" at bounding box center [168, 148] width 96 height 17
paste input "695017"
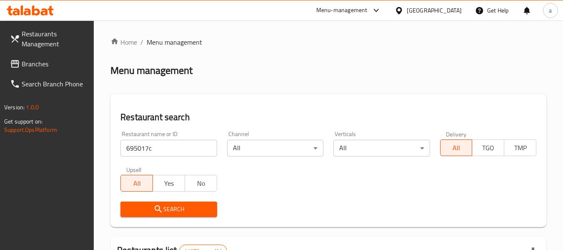
click at [164, 160] on div "Restaurant name or ID 695017c Restaurant name or ID" at bounding box center [168, 143] width 106 height 35
click at [169, 152] on input "695017c" at bounding box center [168, 148] width 96 height 17
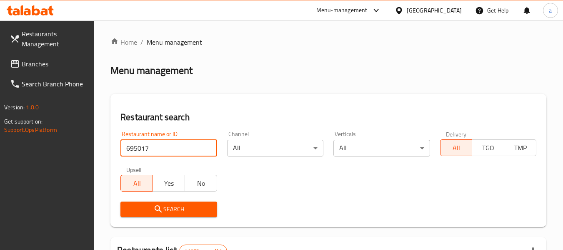
type input "695017"
click at [156, 202] on button "Search" at bounding box center [168, 208] width 96 height 15
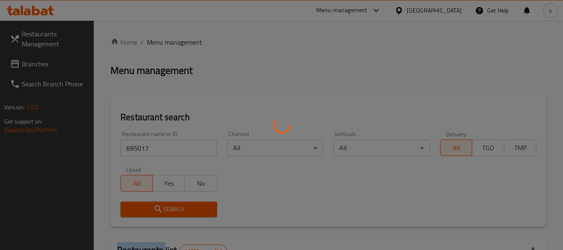
click at [156, 202] on div at bounding box center [281, 125] width 563 height 250
click at [156, 205] on div at bounding box center [281, 125] width 563 height 250
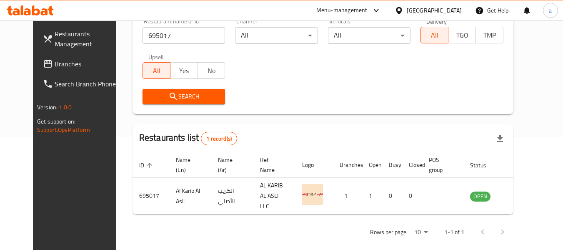
scroll to position [115, 0]
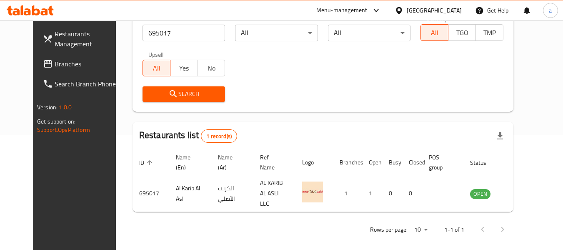
click at [36, 55] on link "Branches" at bounding box center [81, 64] width 91 height 20
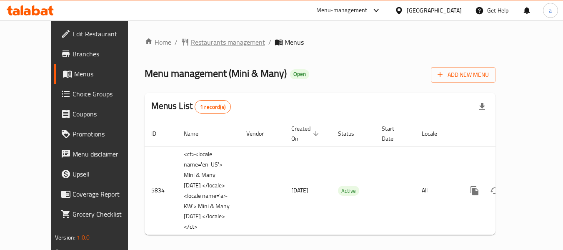
click at [191, 44] on span "Restaurants management" at bounding box center [228, 42] width 74 height 10
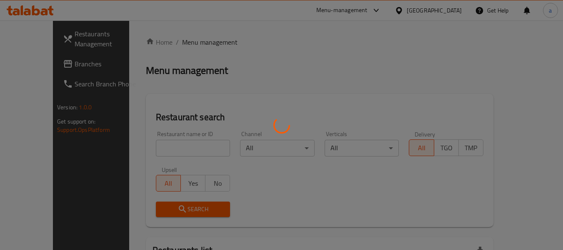
click at [144, 151] on div at bounding box center [281, 125] width 563 height 250
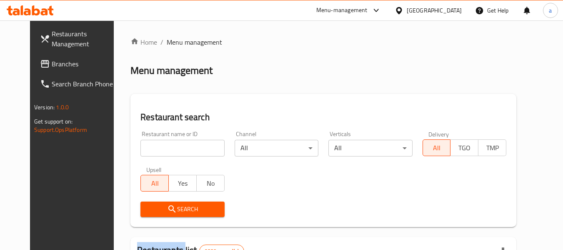
click at [144, 151] on div at bounding box center [281, 125] width 563 height 250
click at [144, 151] on input "search" at bounding box center [182, 148] width 84 height 17
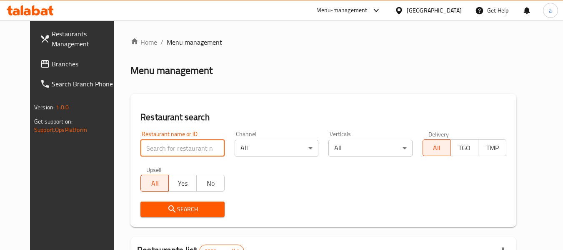
click at [144, 151] on input "search" at bounding box center [182, 148] width 84 height 17
paste input "3667"
type input "3667"
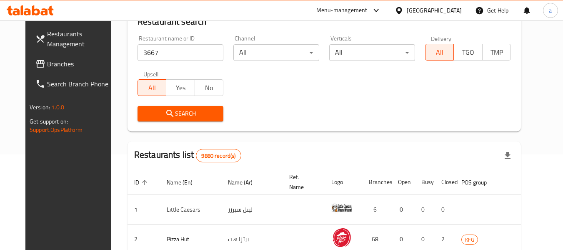
scroll to position [83, 0]
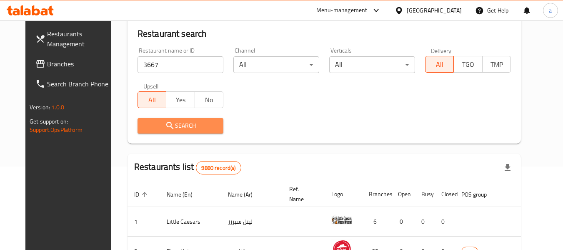
click at [165, 124] on icon "submit" at bounding box center [170, 125] width 10 height 10
click at [156, 124] on div at bounding box center [281, 125] width 563 height 250
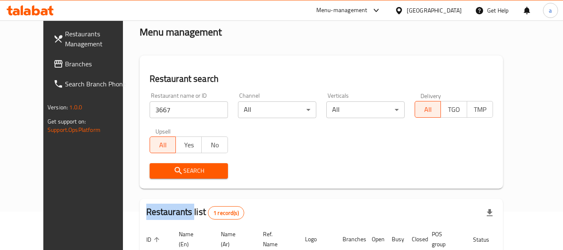
scroll to position [0, 0]
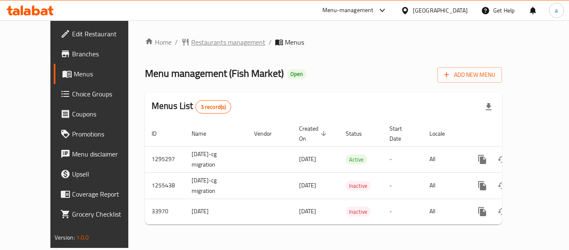
click at [191, 43] on span "Restaurants management" at bounding box center [228, 42] width 74 height 10
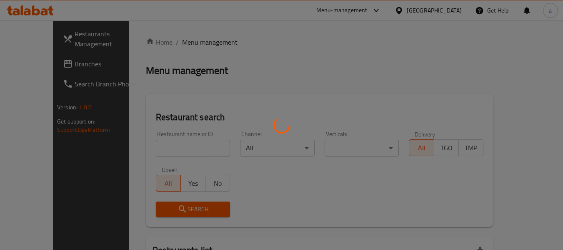
click at [157, 151] on div at bounding box center [281, 125] width 563 height 250
click at [157, 150] on div at bounding box center [281, 125] width 563 height 250
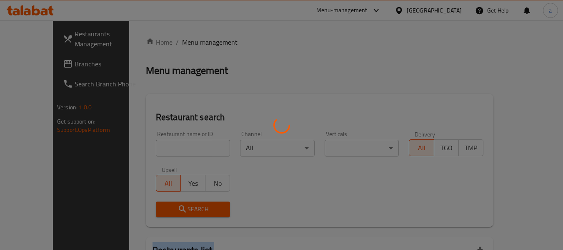
click at [157, 150] on div at bounding box center [281, 125] width 563 height 250
drag, startPoint x: 155, startPoint y: 148, endPoint x: 151, endPoint y: 141, distance: 8.2
click at [151, 141] on div at bounding box center [281, 125] width 563 height 250
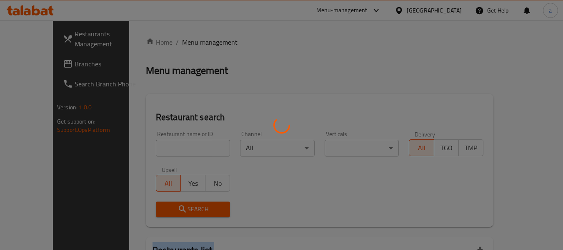
click at [151, 141] on div at bounding box center [281, 125] width 563 height 250
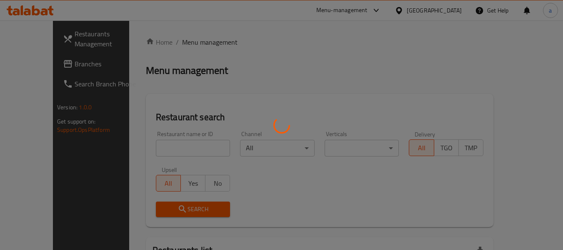
click at [150, 141] on div at bounding box center [281, 125] width 563 height 250
click at [142, 150] on div at bounding box center [281, 125] width 563 height 250
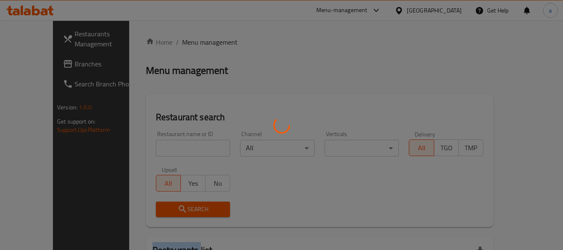
click at [142, 150] on div at bounding box center [281, 125] width 563 height 250
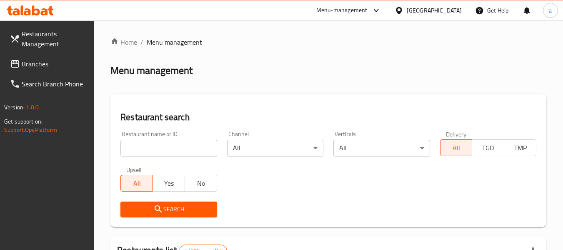
click at [142, 150] on input "search" at bounding box center [168, 148] width 96 height 17
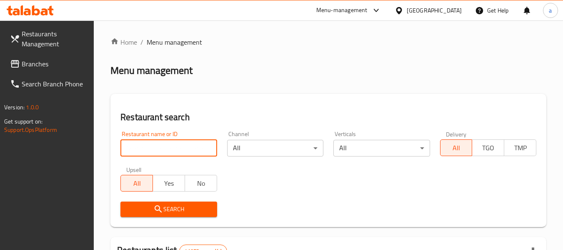
paste input "17506"
type input "17506"
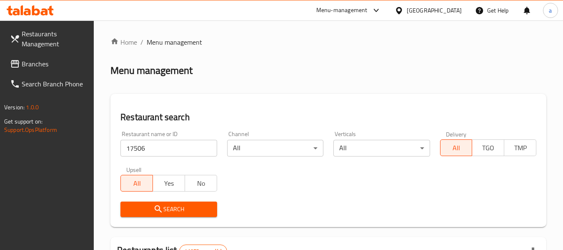
click at [145, 216] on button "Search" at bounding box center [168, 208] width 96 height 15
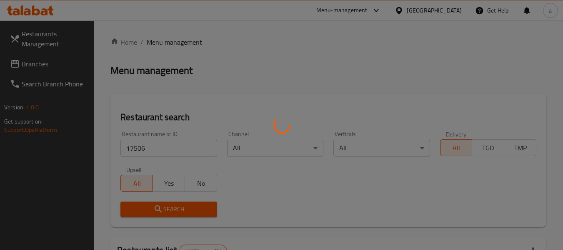
click at [149, 213] on div at bounding box center [281, 125] width 563 height 250
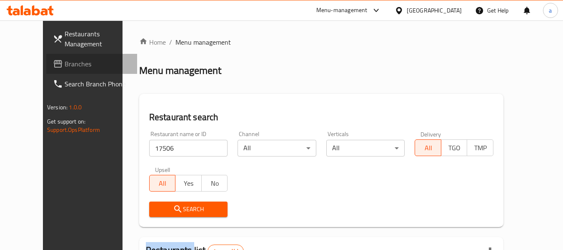
click at [65, 59] on span "Branches" at bounding box center [98, 64] width 66 height 10
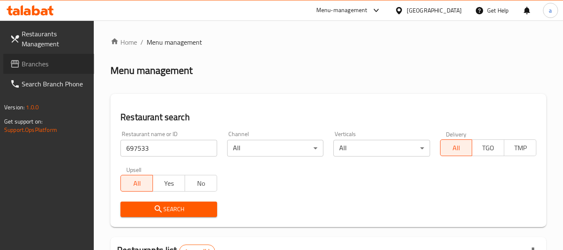
click at [44, 66] on span "Branches" at bounding box center [55, 64] width 66 height 10
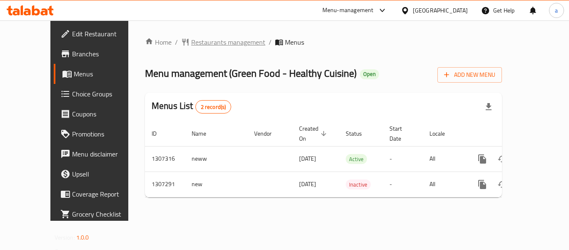
click at [194, 45] on span "Restaurants management" at bounding box center [228, 42] width 74 height 10
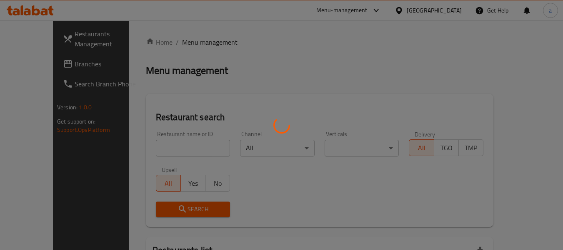
click at [151, 142] on div at bounding box center [281, 125] width 563 height 250
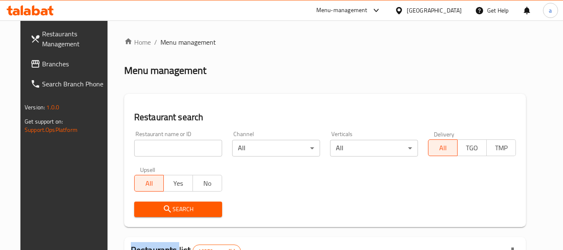
click at [151, 142] on div at bounding box center [281, 125] width 563 height 250
click at [151, 142] on input "search" at bounding box center [178, 148] width 88 height 17
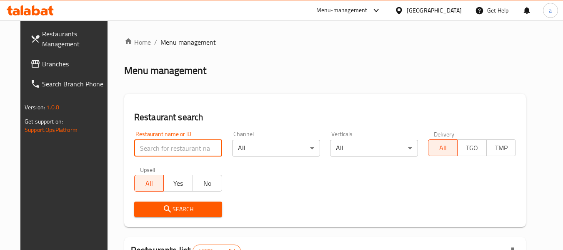
click at [151, 142] on input "search" at bounding box center [178, 148] width 88 height 17
paste input "704397"
type input "704397"
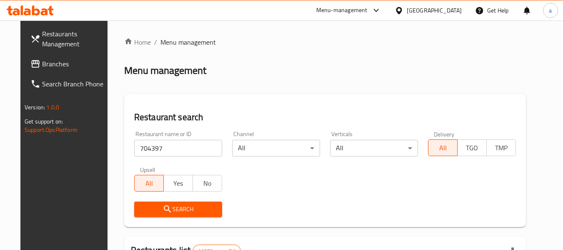
click at [162, 205] on icon "submit" at bounding box center [167, 209] width 10 height 10
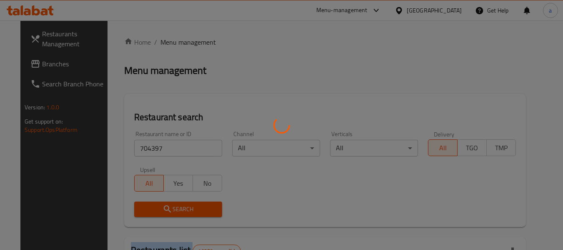
click at [156, 205] on div at bounding box center [281, 125] width 563 height 250
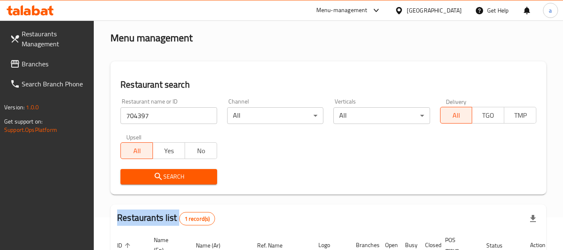
scroll to position [143, 0]
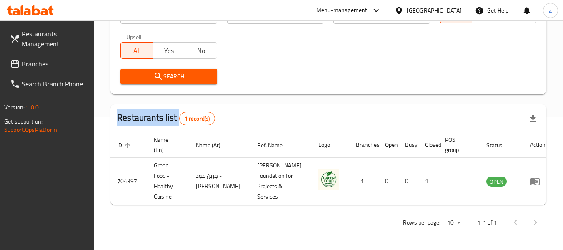
click at [28, 59] on span "Branches" at bounding box center [55, 64] width 66 height 10
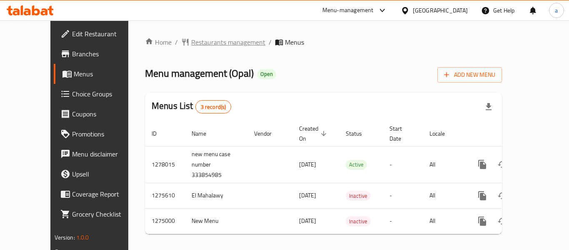
click at [208, 41] on span "Restaurants management" at bounding box center [228, 42] width 74 height 10
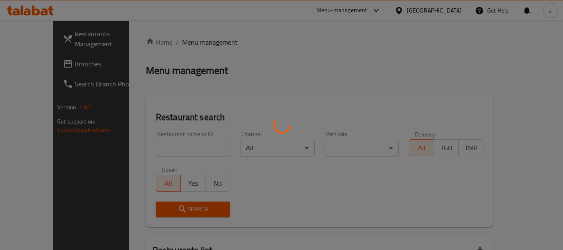
click at [140, 149] on div at bounding box center [281, 125] width 563 height 250
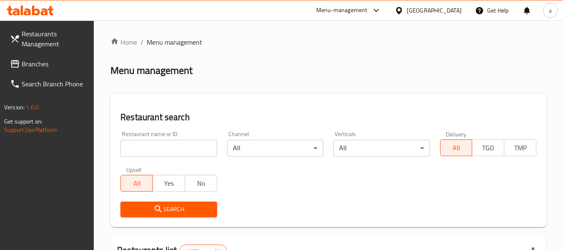
click at [140, 149] on input "search" at bounding box center [168, 148] width 96 height 17
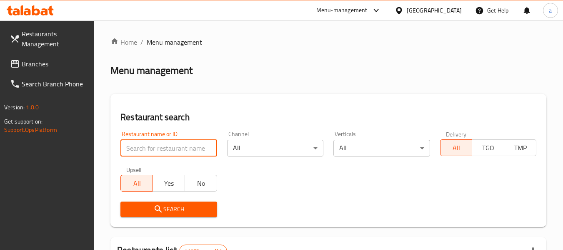
click at [140, 149] on input "search" at bounding box center [168, 148] width 96 height 17
paste input "691408"
type input "691408"
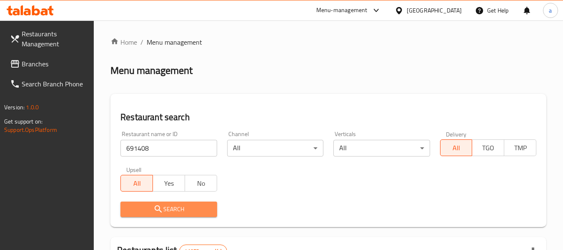
click at [145, 202] on button "Search" at bounding box center [168, 208] width 96 height 15
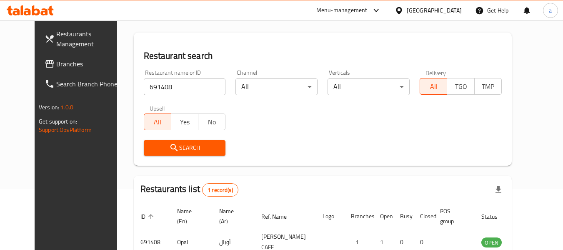
scroll to position [115, 0]
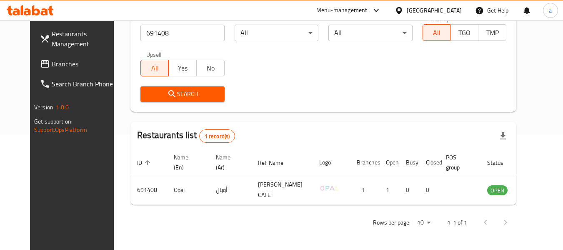
click at [40, 62] on span at bounding box center [46, 64] width 12 height 10
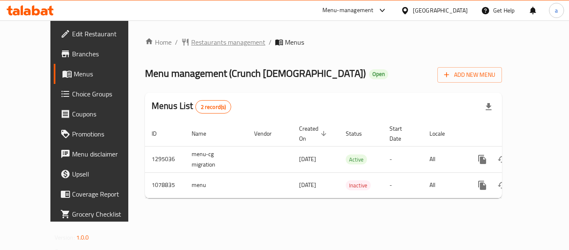
click at [193, 47] on span "Restaurants management" at bounding box center [228, 42] width 74 height 10
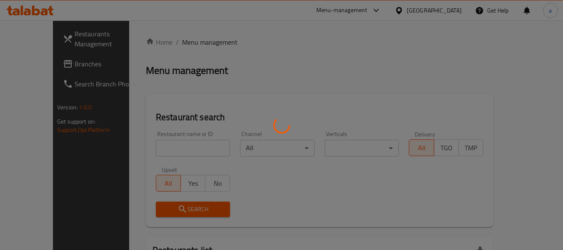
click at [139, 150] on div at bounding box center [281, 125] width 563 height 250
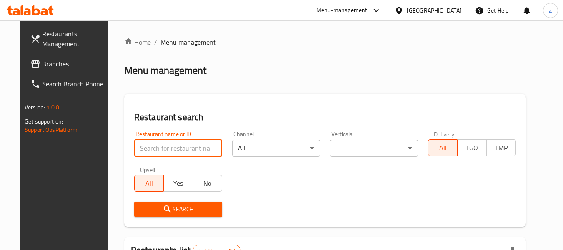
click at [139, 150] on input "search" at bounding box center [178, 148] width 88 height 17
paste input "664103"
type input "664103"
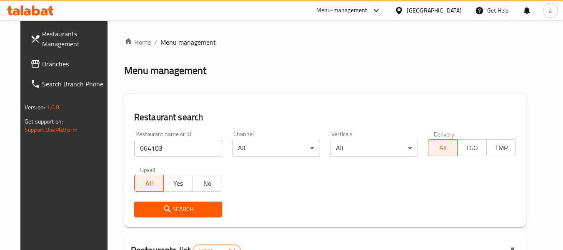
click at [141, 209] on span "Search" at bounding box center [178, 209] width 75 height 10
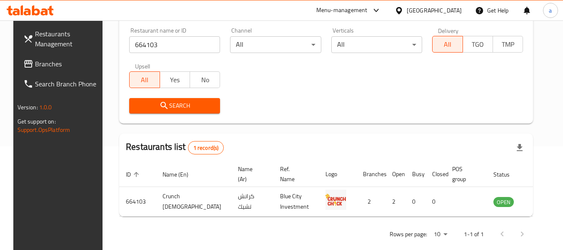
scroll to position [115, 0]
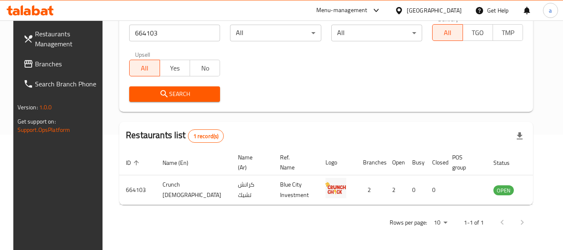
drag, startPoint x: 54, startPoint y: 60, endPoint x: 52, endPoint y: 71, distance: 11.8
click at [54, 60] on span "Branches" at bounding box center [68, 64] width 66 height 10
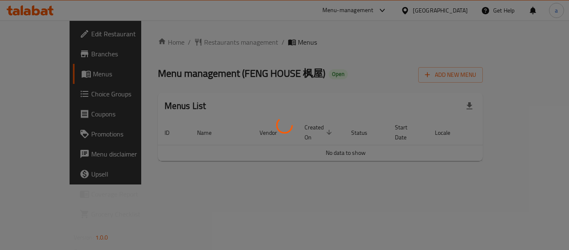
click at [202, 38] on div at bounding box center [284, 125] width 569 height 250
click at [198, 40] on div at bounding box center [284, 125] width 569 height 250
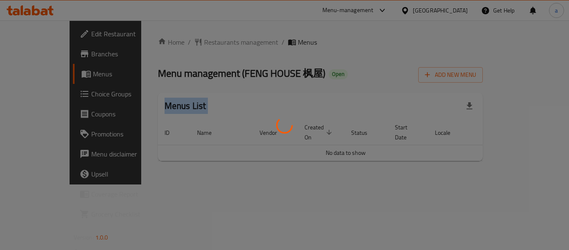
click at [198, 40] on div at bounding box center [284, 125] width 569 height 250
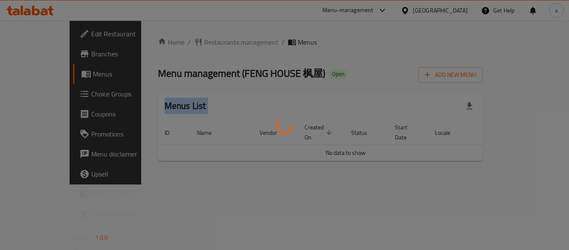
click at [198, 40] on div at bounding box center [284, 125] width 569 height 250
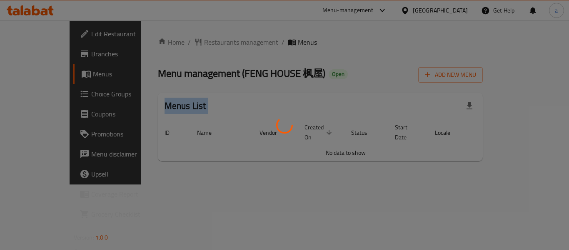
click at [198, 40] on div at bounding box center [284, 125] width 569 height 250
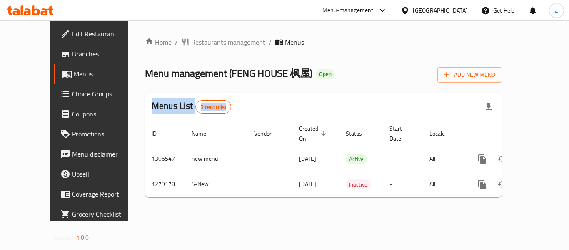
click at [191, 38] on span "Restaurants management" at bounding box center [228, 42] width 74 height 10
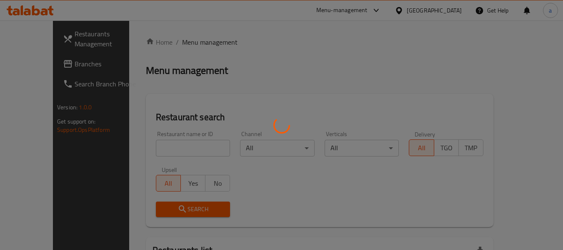
click at [162, 144] on div at bounding box center [281, 125] width 563 height 250
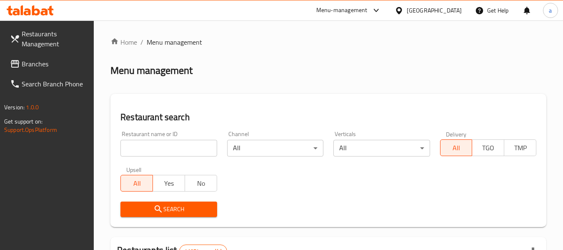
click at [162, 144] on input "search" at bounding box center [168, 148] width 96 height 17
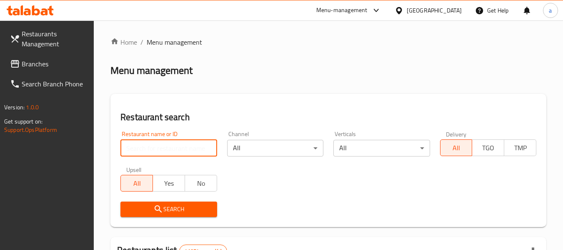
click at [162, 144] on input "search" at bounding box center [168, 148] width 96 height 17
paste input "693178"
type input "693178"
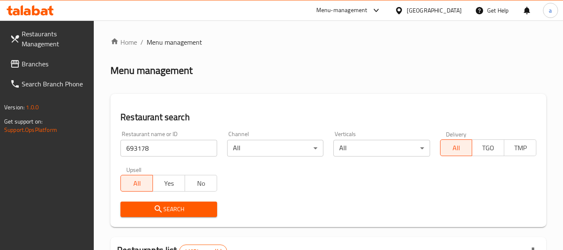
click at [162, 207] on icon "submit" at bounding box center [158, 209] width 10 height 10
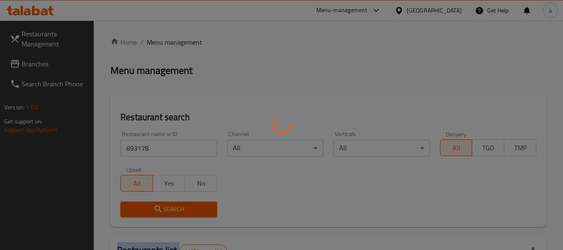
click at [162, 207] on div at bounding box center [281, 125] width 563 height 250
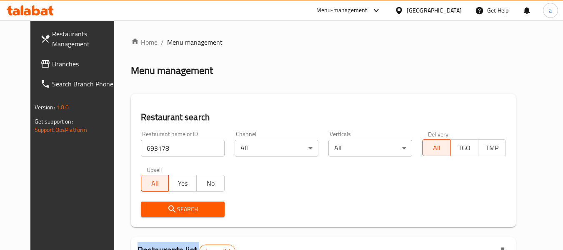
click at [52, 65] on span "Branches" at bounding box center [85, 64] width 66 height 10
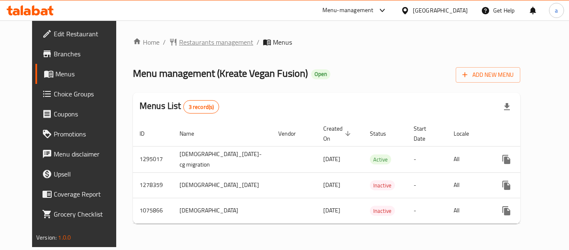
click at [195, 39] on span "Restaurants management" at bounding box center [216, 42] width 74 height 10
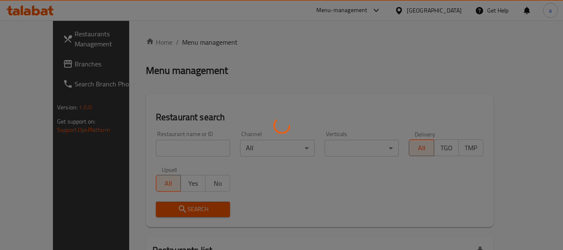
click at [152, 142] on div at bounding box center [281, 125] width 563 height 250
click at [151, 142] on div at bounding box center [281, 125] width 563 height 250
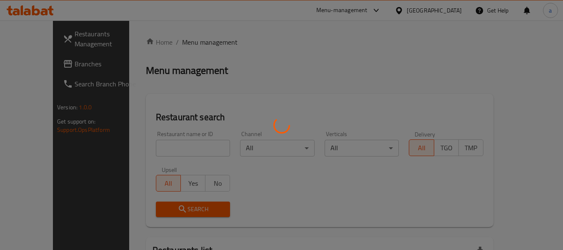
click at [150, 144] on div at bounding box center [281, 125] width 563 height 250
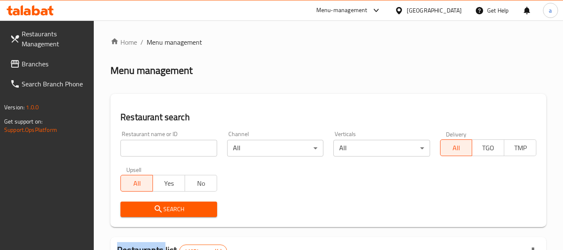
click at [150, 144] on input "search" at bounding box center [168, 148] width 96 height 17
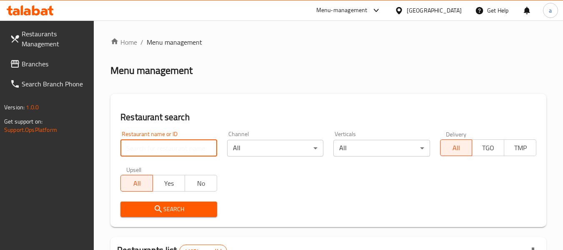
paste input "663939"
type input "663939"
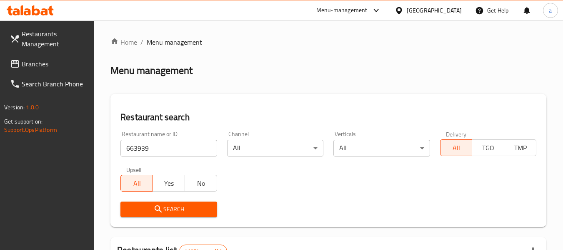
click at [156, 204] on icon "submit" at bounding box center [158, 209] width 10 height 10
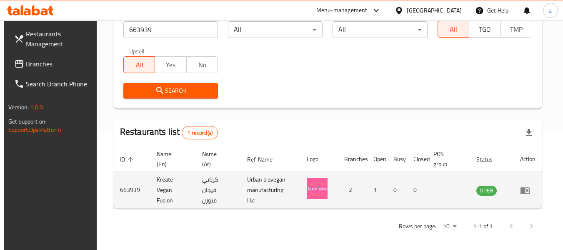
scroll to position [122, 0]
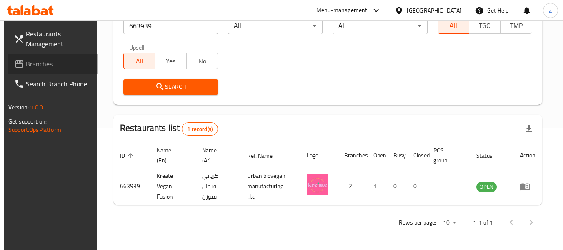
click at [36, 72] on link "Branches" at bounding box center [52, 64] width 91 height 20
click at [36, 69] on span "Branches" at bounding box center [59, 64] width 66 height 10
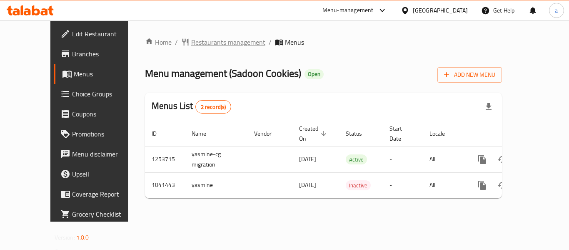
click at [195, 40] on span "Restaurants management" at bounding box center [228, 42] width 74 height 10
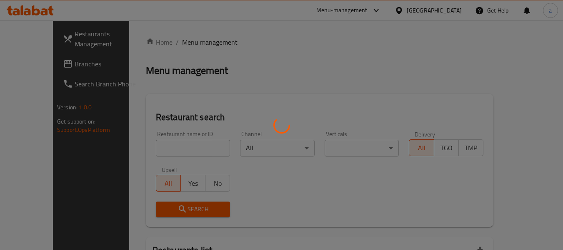
click at [202, 52] on div at bounding box center [281, 125] width 563 height 250
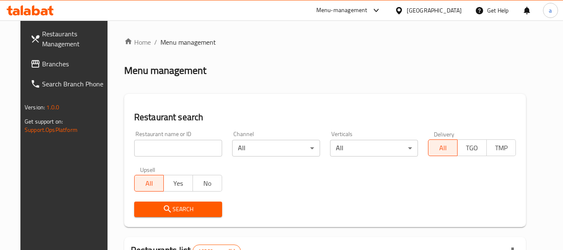
click at [169, 140] on input "search" at bounding box center [178, 148] width 88 height 17
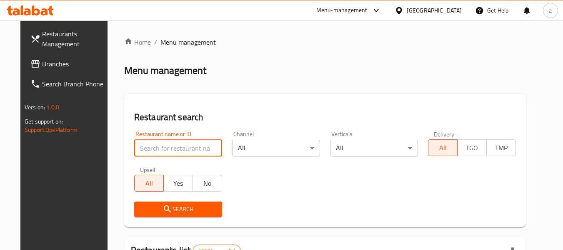
click at [169, 140] on input "search" at bounding box center [178, 148] width 88 height 17
paste input "662124"
type input "662124"
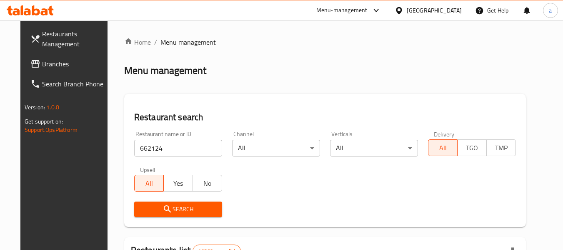
click at [171, 206] on span "Search" at bounding box center [178, 209] width 75 height 10
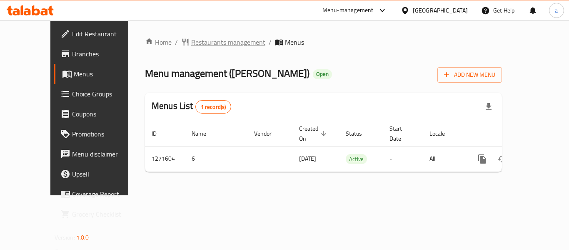
click at [191, 47] on span "Restaurants management" at bounding box center [228, 42] width 74 height 10
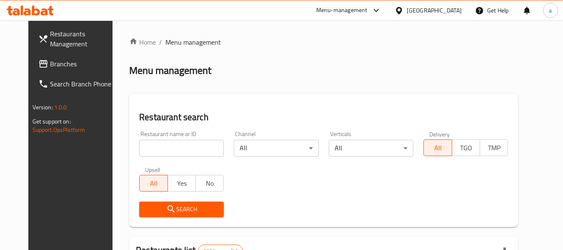
click at [160, 151] on input "search" at bounding box center [181, 148] width 85 height 17
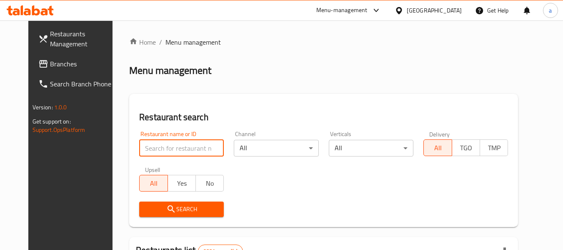
paste input "689819"
type input "689819"
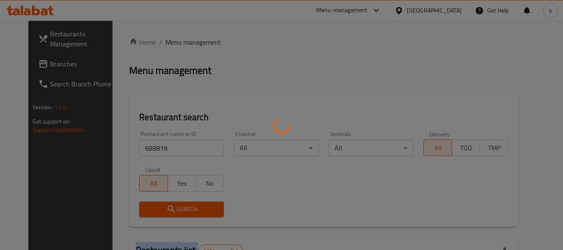
click at [170, 207] on div at bounding box center [281, 125] width 563 height 250
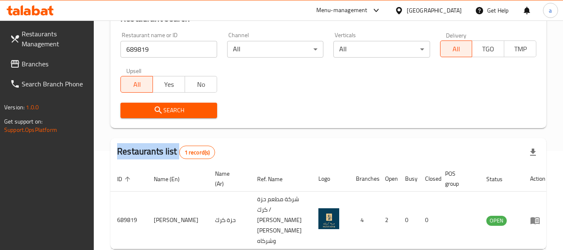
scroll to position [132, 0]
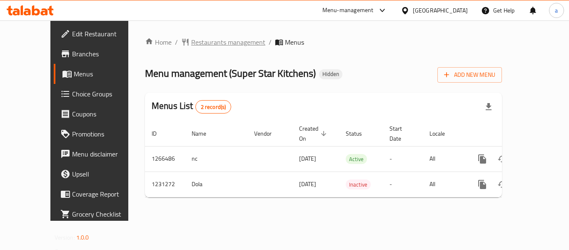
click at [204, 43] on span "Restaurants management" at bounding box center [228, 42] width 74 height 10
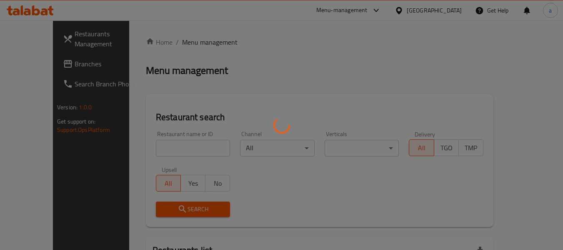
click at [147, 152] on div at bounding box center [281, 125] width 563 height 250
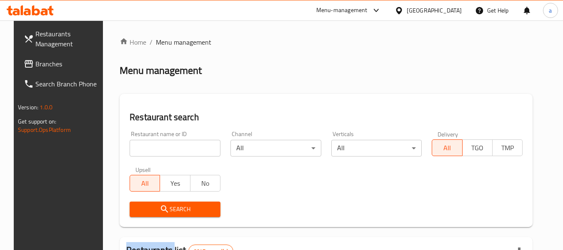
click at [147, 152] on div at bounding box center [281, 125] width 563 height 250
click at [147, 152] on input "search" at bounding box center [175, 148] width 91 height 17
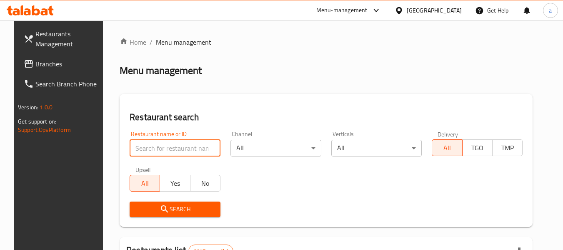
click at [147, 152] on input "search" at bounding box center [175, 148] width 91 height 17
paste input "676808"
type input "676808"
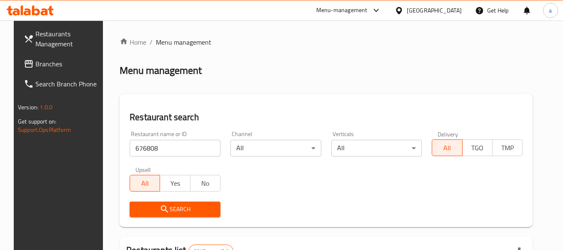
click at [157, 204] on span "Search" at bounding box center [174, 209] width 77 height 10
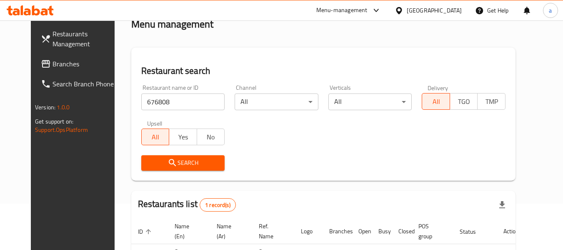
scroll to position [112, 0]
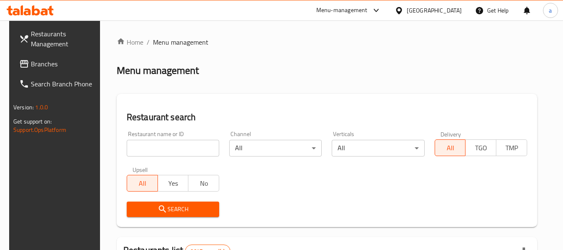
click at [47, 60] on span "Branches" at bounding box center [64, 64] width 66 height 10
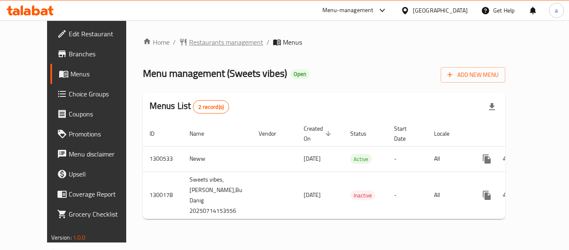
click at [192, 43] on span "Restaurants management" at bounding box center [226, 42] width 74 height 10
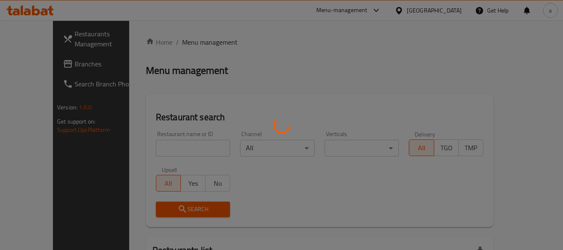
click at [152, 142] on div at bounding box center [281, 125] width 563 height 250
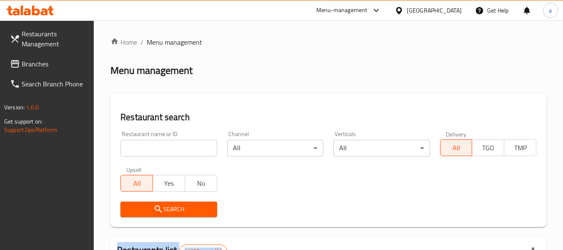
click at [152, 142] on div at bounding box center [281, 125] width 563 height 250
click at [152, 142] on input "search" at bounding box center [168, 148] width 96 height 17
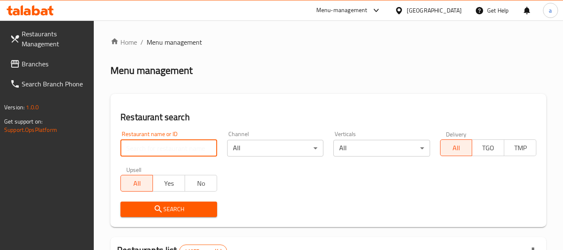
paste input "701656"
type input "701656"
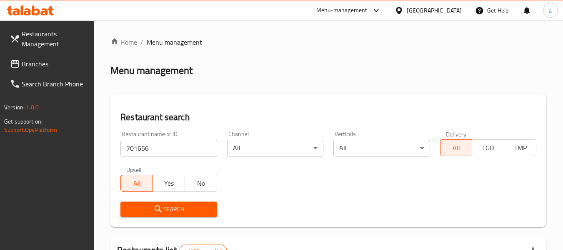
click at [151, 203] on button "Search" at bounding box center [168, 208] width 96 height 15
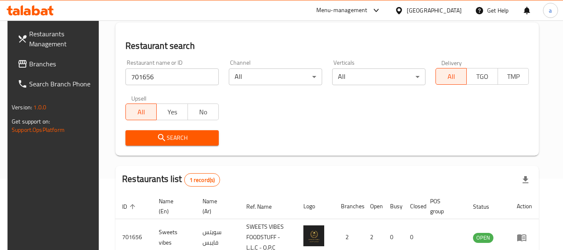
scroll to position [122, 0]
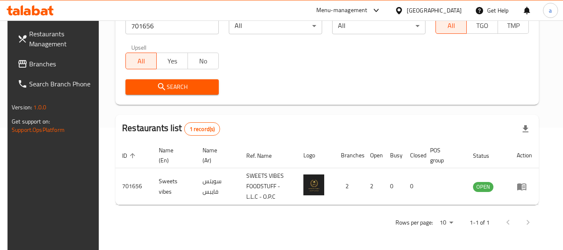
click at [29, 69] on span "Branches" at bounding box center [62, 64] width 66 height 10
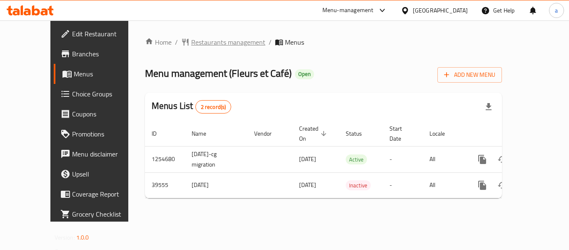
click at [213, 39] on span "Restaurants management" at bounding box center [228, 42] width 74 height 10
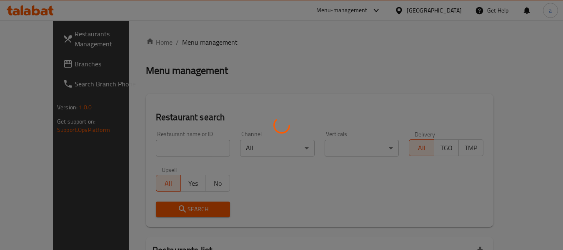
click at [160, 146] on div at bounding box center [281, 125] width 563 height 250
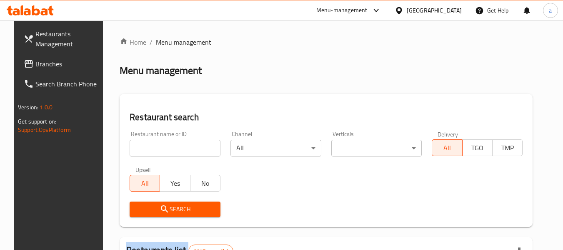
click at [160, 146] on div at bounding box center [281, 125] width 563 height 250
click at [160, 146] on input "search" at bounding box center [175, 148] width 91 height 17
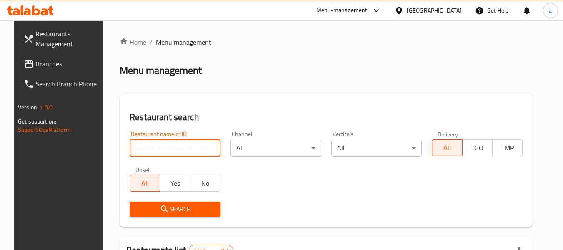
paste input "20619"
type input "20619"
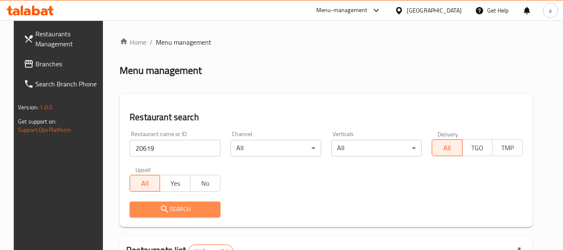
click at [160, 204] on icon "submit" at bounding box center [165, 209] width 10 height 10
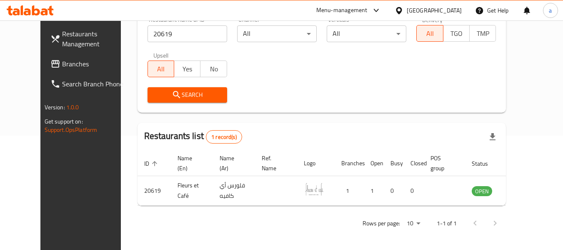
scroll to position [115, 0]
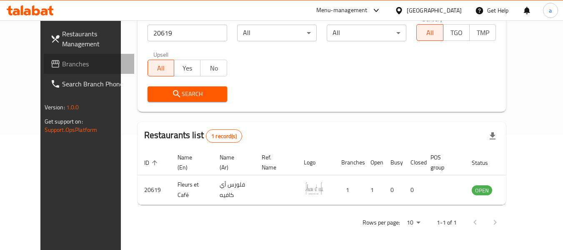
click at [44, 57] on link "Branches" at bounding box center [89, 64] width 91 height 20
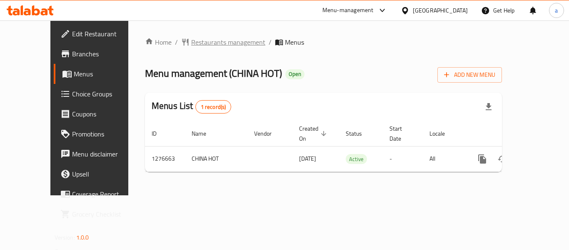
click at [194, 45] on span "Restaurants management" at bounding box center [228, 42] width 74 height 10
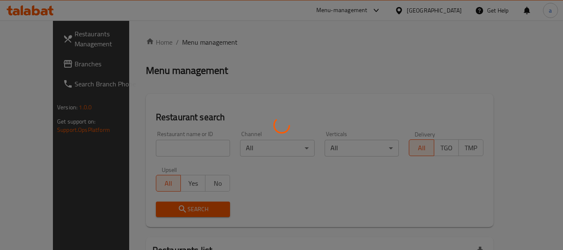
click at [160, 146] on div at bounding box center [281, 125] width 563 height 250
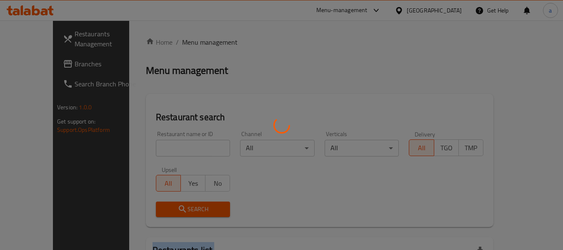
click at [160, 146] on div at bounding box center [281, 125] width 563 height 250
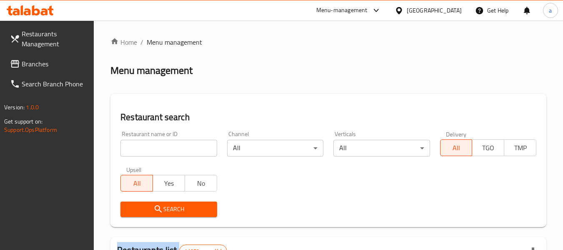
click at [160, 146] on div at bounding box center [281, 125] width 563 height 250
click at [160, 146] on input "search" at bounding box center [168, 148] width 96 height 17
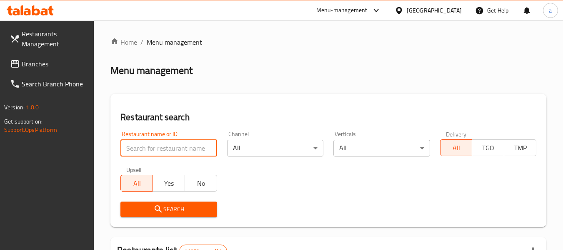
click at [160, 146] on input "search" at bounding box center [168, 148] width 96 height 17
type input "vc"
click at [202, 145] on input "vc" at bounding box center [168, 148] width 96 height 17
click at [207, 149] on input "vc" at bounding box center [168, 148] width 96 height 17
paste input "692056"
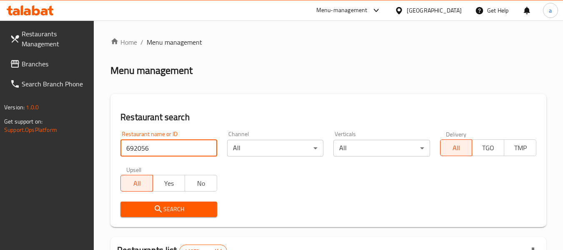
type input "692056"
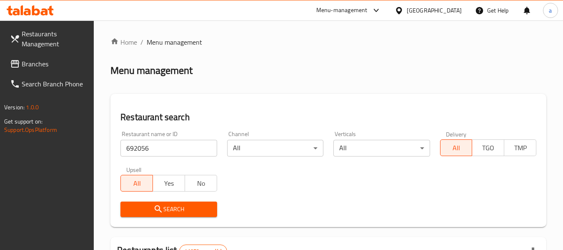
click at [153, 210] on icon "submit" at bounding box center [158, 209] width 10 height 10
click at [26, 62] on span "Branches" at bounding box center [55, 64] width 66 height 10
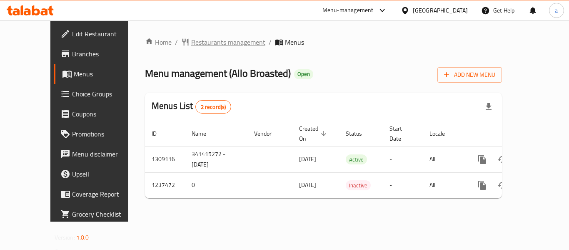
click at [203, 42] on span "Restaurants management" at bounding box center [228, 42] width 74 height 10
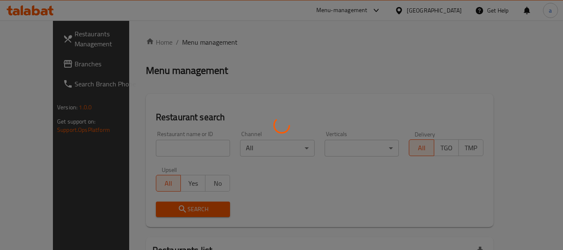
click at [143, 142] on div at bounding box center [281, 125] width 563 height 250
click at [141, 143] on div at bounding box center [281, 125] width 563 height 250
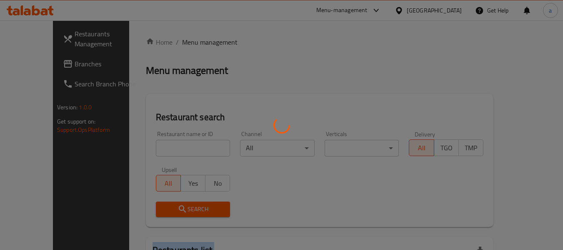
click at [141, 143] on div at bounding box center [281, 125] width 563 height 250
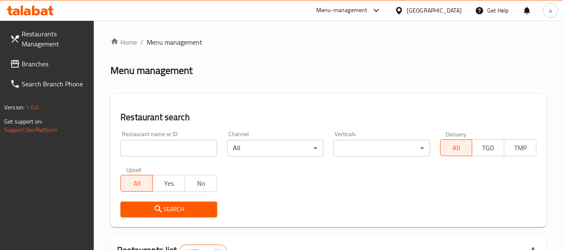
click at [141, 143] on input "search" at bounding box center [168, 148] width 96 height 17
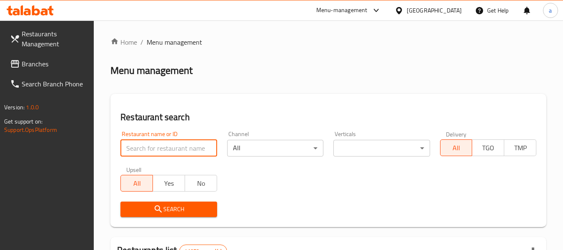
paste input "679389"
type input "679389"
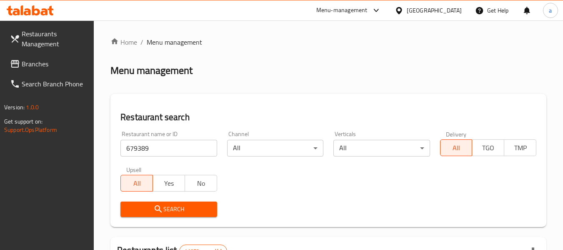
click at [145, 205] on span "Search" at bounding box center [168, 209] width 83 height 10
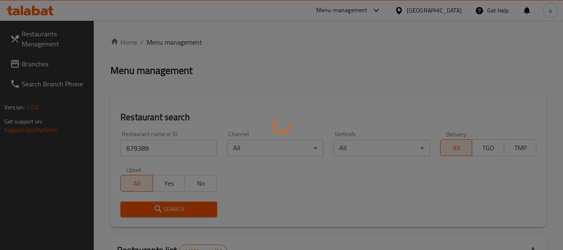
scroll to position [115, 0]
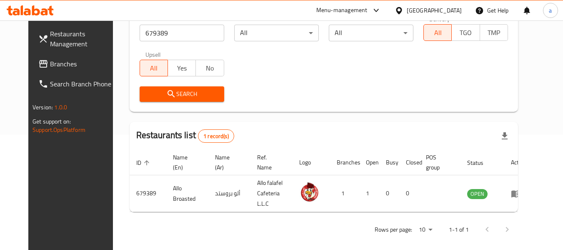
click at [50, 69] on span "Branches" at bounding box center [83, 64] width 66 height 10
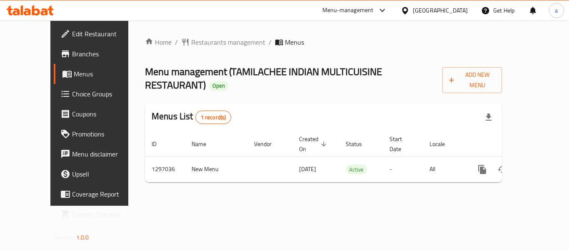
click at [196, 46] on div at bounding box center [284, 125] width 569 height 250
click at [196, 46] on span "Restaurants management" at bounding box center [228, 42] width 74 height 10
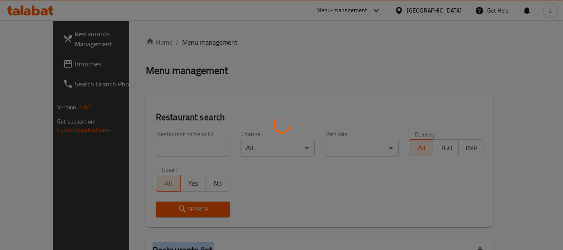
click at [196, 46] on div at bounding box center [281, 125] width 563 height 250
click at [158, 149] on div at bounding box center [281, 125] width 563 height 250
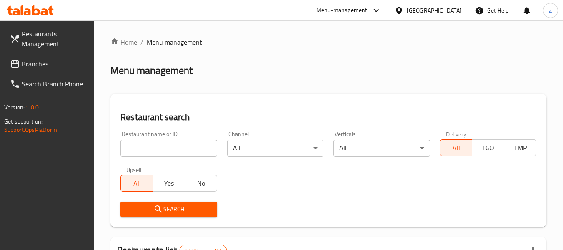
click at [158, 149] on input "search" at bounding box center [168, 148] width 96 height 17
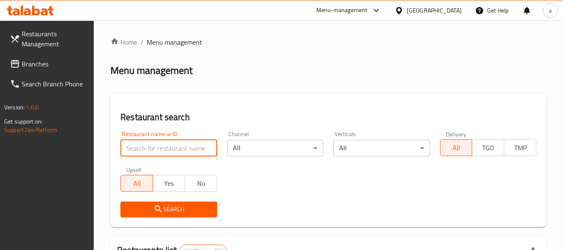
click at [158, 149] on input "search" at bounding box center [168, 148] width 96 height 17
paste input "700262"
type input "700262"
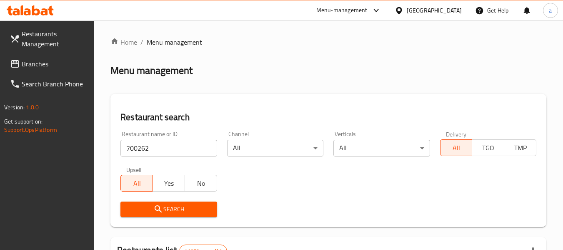
click at [165, 204] on span "Search" at bounding box center [168, 209] width 83 height 10
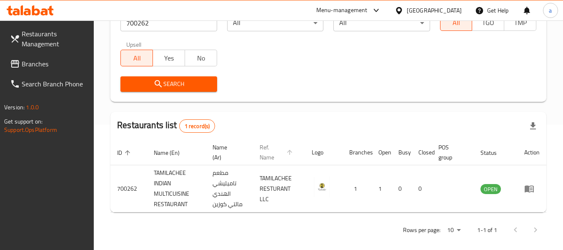
scroll to position [132, 0]
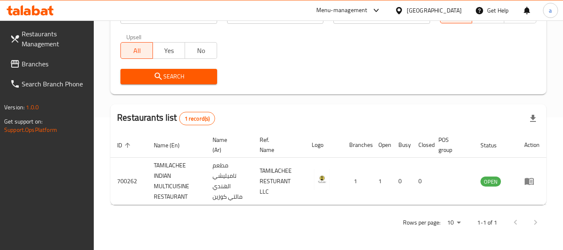
click at [23, 62] on span "Branches" at bounding box center [55, 64] width 66 height 10
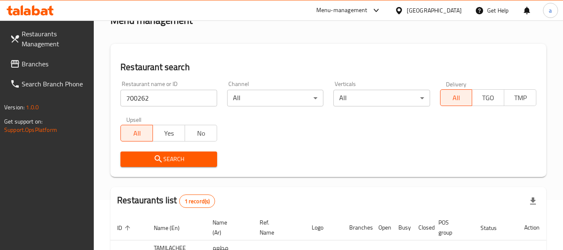
scroll to position [49, 0]
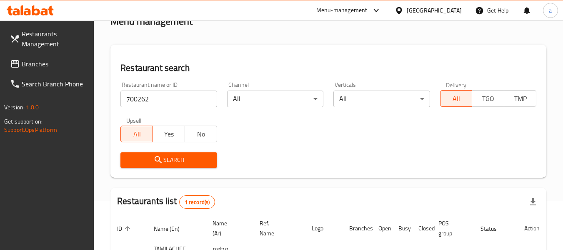
click at [29, 72] on link "Branches" at bounding box center [48, 64] width 91 height 20
click at [17, 62] on icon at bounding box center [15, 64] width 10 height 10
click at [25, 62] on span "Branches" at bounding box center [55, 64] width 66 height 10
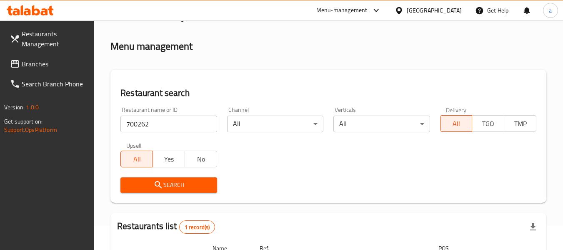
scroll to position [0, 0]
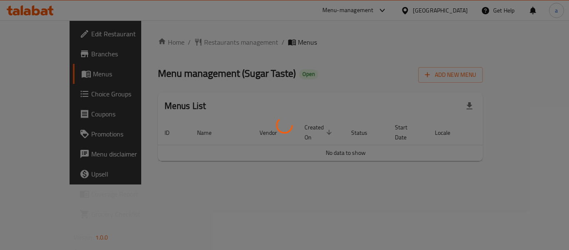
click at [185, 43] on div at bounding box center [284, 125] width 569 height 250
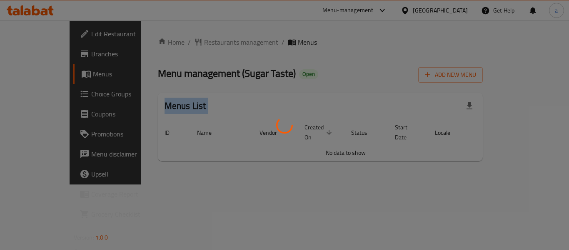
click at [185, 43] on div at bounding box center [284, 125] width 569 height 250
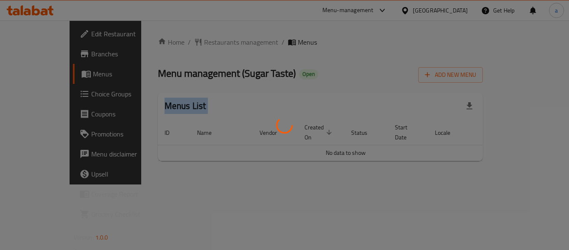
click at [185, 43] on div at bounding box center [284, 125] width 569 height 250
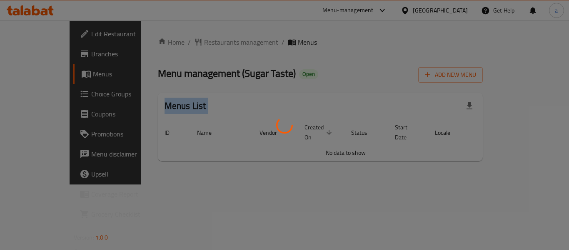
click at [185, 43] on div at bounding box center [284, 125] width 569 height 250
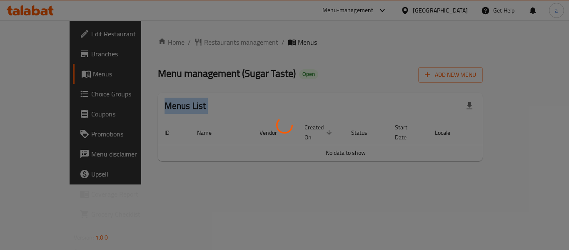
click at [185, 43] on div at bounding box center [284, 125] width 569 height 250
click at [185, 42] on div at bounding box center [284, 125] width 569 height 250
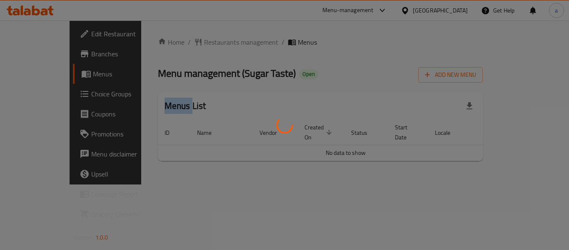
click at [185, 42] on div at bounding box center [284, 125] width 569 height 250
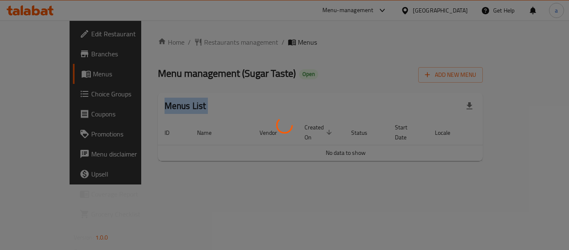
click at [185, 42] on div at bounding box center [284, 125] width 569 height 250
click at [184, 42] on div at bounding box center [284, 125] width 569 height 250
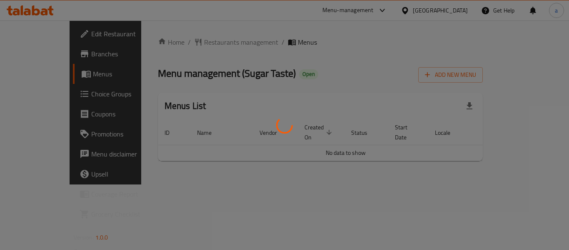
click at [184, 42] on div at bounding box center [284, 125] width 569 height 250
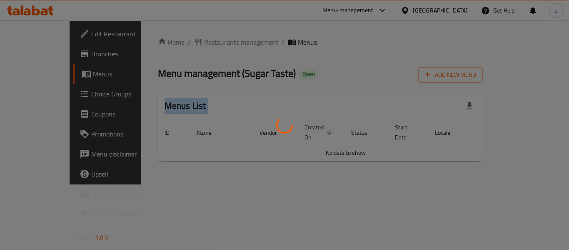
click at [184, 42] on div at bounding box center [284, 125] width 569 height 250
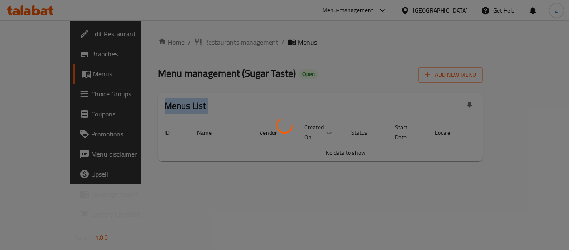
click at [184, 42] on div at bounding box center [284, 125] width 569 height 250
click at [202, 45] on div at bounding box center [284, 125] width 569 height 250
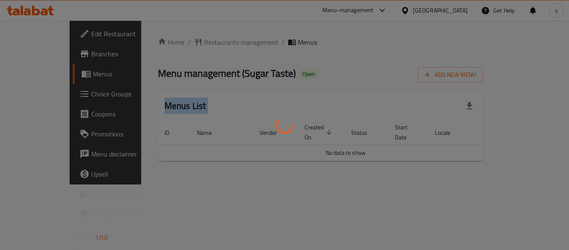
click at [202, 45] on div at bounding box center [284, 125] width 569 height 250
click at [203, 44] on div at bounding box center [284, 125] width 569 height 250
click at [205, 42] on div at bounding box center [284, 125] width 569 height 250
click at [182, 100] on div at bounding box center [284, 125] width 569 height 250
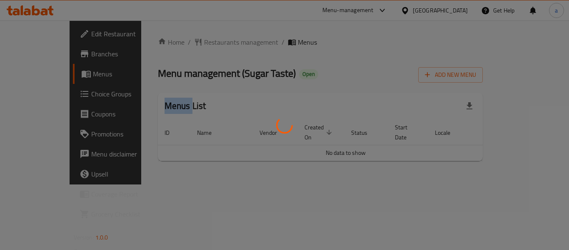
click at [182, 100] on div at bounding box center [284, 125] width 569 height 250
click at [183, 100] on div at bounding box center [284, 125] width 569 height 250
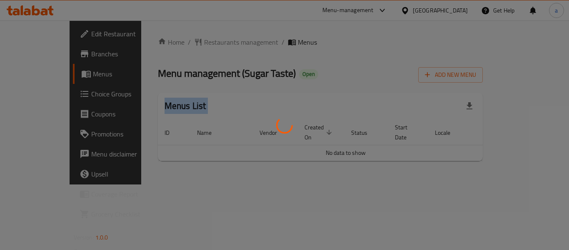
click at [183, 100] on div at bounding box center [284, 125] width 569 height 250
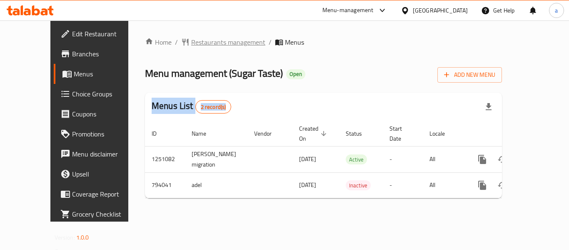
click at [191, 47] on span "Restaurants management" at bounding box center [228, 42] width 74 height 10
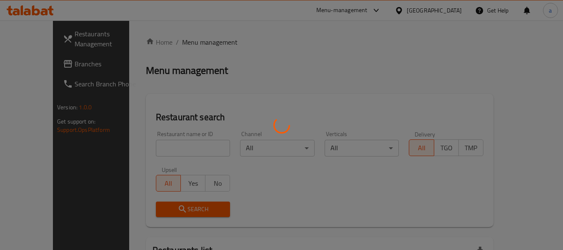
click at [167, 145] on div at bounding box center [281, 125] width 563 height 250
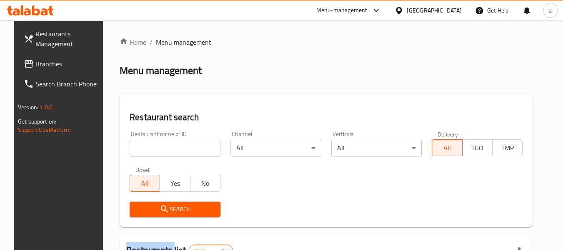
click at [167, 145] on input "search" at bounding box center [175, 148] width 91 height 17
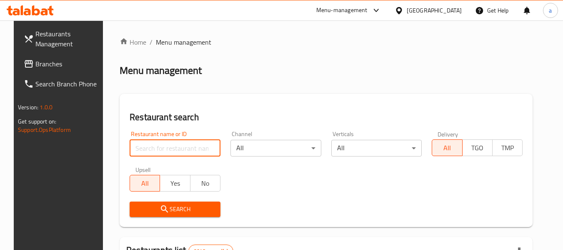
click at [167, 145] on input "search" at bounding box center [175, 148] width 91 height 17
paste input "653388"
type input "653388"
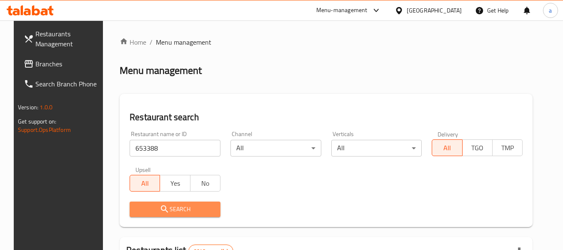
click at [148, 215] on button "Search" at bounding box center [175, 208] width 91 height 15
click at [149, 216] on div at bounding box center [281, 125] width 563 height 250
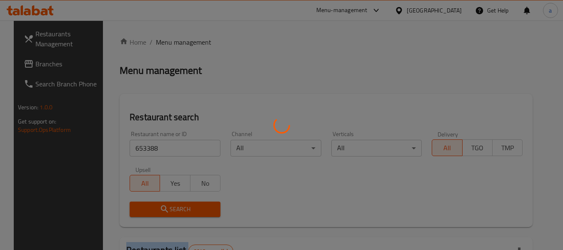
click at [149, 216] on div at bounding box center [281, 125] width 563 height 250
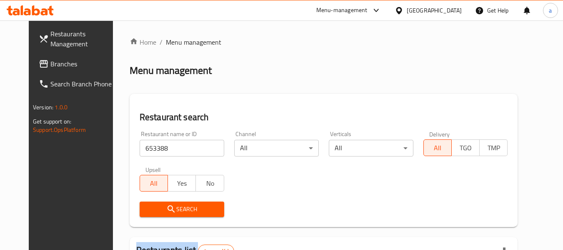
scroll to position [115, 0]
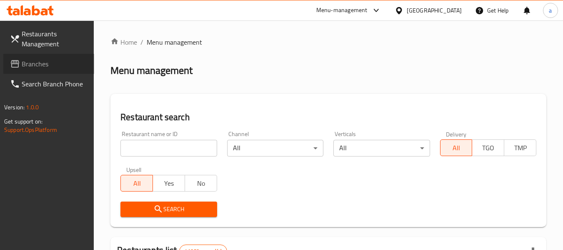
click at [60, 71] on link "Branches" at bounding box center [48, 64] width 91 height 20
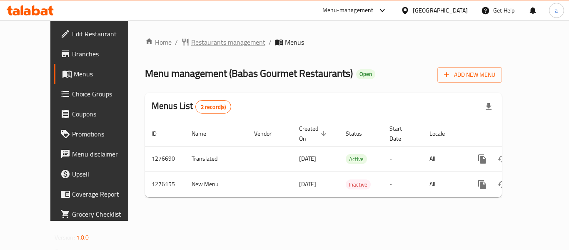
click at [191, 40] on span "Restaurants management" at bounding box center [228, 42] width 74 height 10
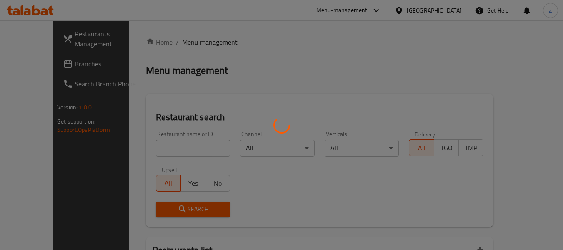
click at [155, 147] on div at bounding box center [281, 125] width 563 height 250
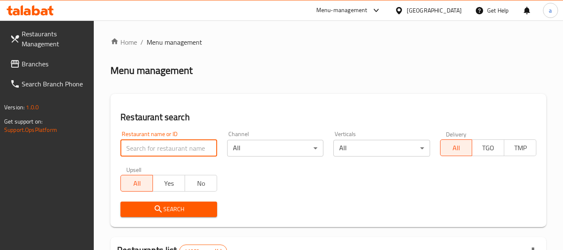
click at [155, 147] on input "search" at bounding box center [168, 148] width 96 height 17
click at [150, 144] on input "search" at bounding box center [168, 148] width 96 height 17
type input "vc"
click at [205, 149] on input "vc" at bounding box center [168, 148] width 96 height 17
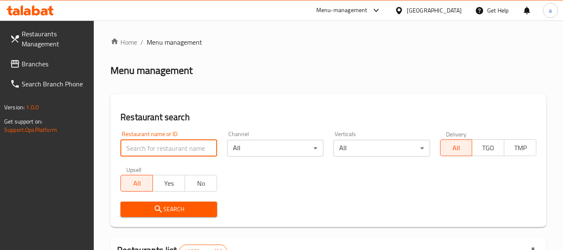
click at [160, 150] on input "search" at bounding box center [168, 148] width 96 height 17
paste input "691907"
type input "691907"
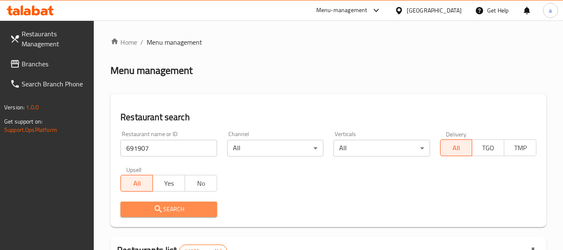
click at [146, 202] on button "Search" at bounding box center [168, 208] width 96 height 15
click at [146, 202] on div at bounding box center [281, 125] width 563 height 250
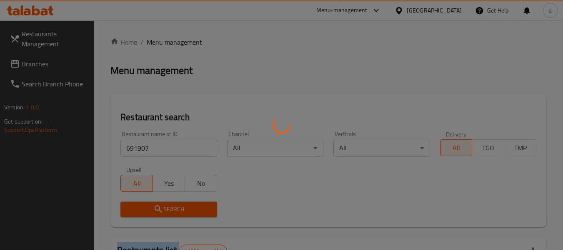
click at [146, 202] on div at bounding box center [281, 125] width 563 height 250
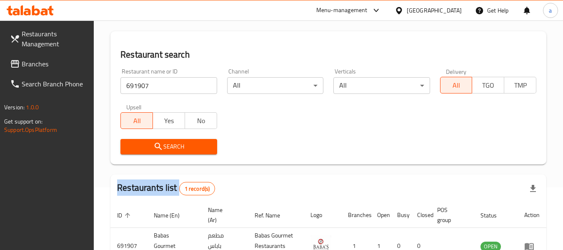
scroll to position [112, 0]
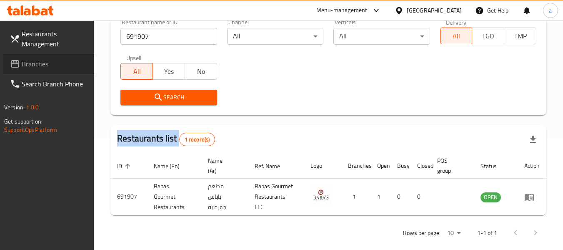
click at [30, 70] on link "Branches" at bounding box center [48, 64] width 91 height 20
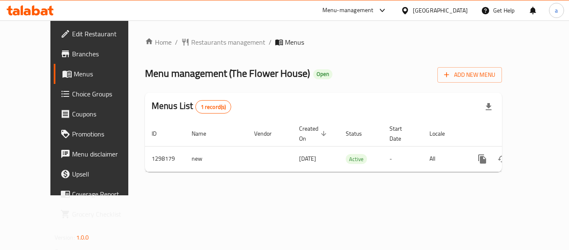
click at [240, 1] on div "Menu-management [GEOGRAPHIC_DATA] Get Help a" at bounding box center [284, 10] width 569 height 20
click at [192, 38] on span "Restaurants management" at bounding box center [228, 42] width 74 height 10
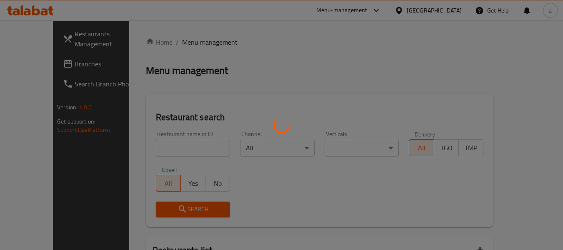
click at [153, 156] on div at bounding box center [281, 125] width 563 height 250
click at [156, 150] on div at bounding box center [281, 125] width 563 height 250
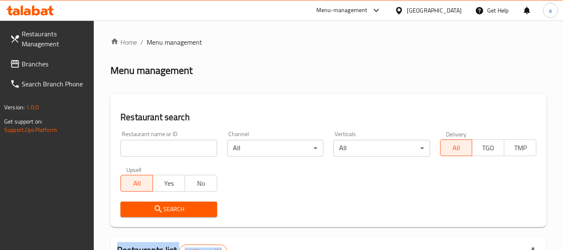
click at [156, 150] on div at bounding box center [281, 125] width 563 height 250
click at [156, 150] on input "search" at bounding box center [168, 148] width 96 height 17
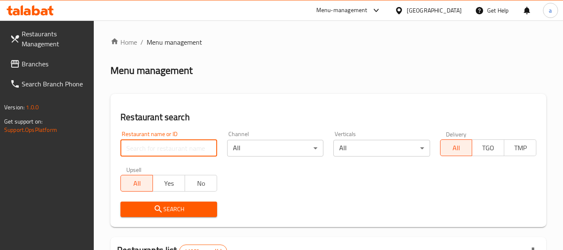
paste input "700837"
type input "700837"
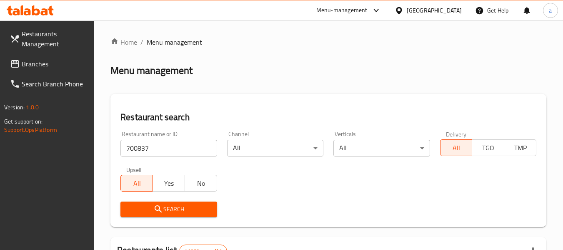
click at [153, 207] on icon "submit" at bounding box center [158, 209] width 10 height 10
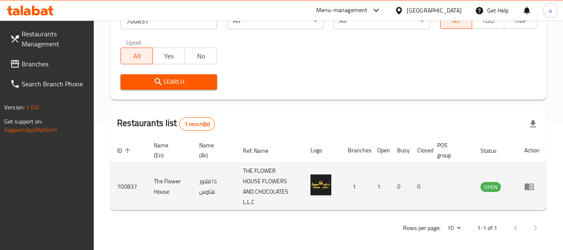
scroll to position [132, 0]
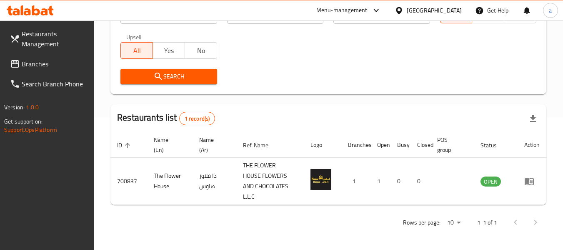
click at [42, 68] on span "Branches" at bounding box center [55, 64] width 66 height 10
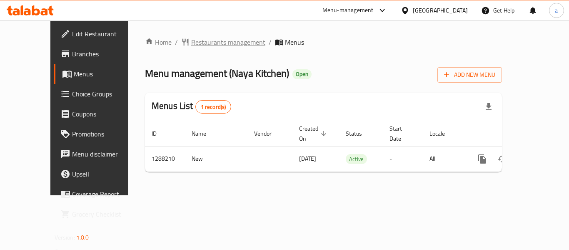
click at [204, 42] on span "Restaurants management" at bounding box center [228, 42] width 74 height 10
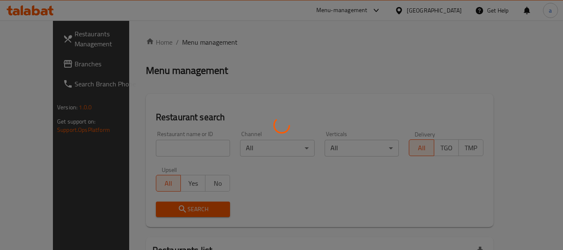
click at [157, 146] on div at bounding box center [281, 125] width 563 height 250
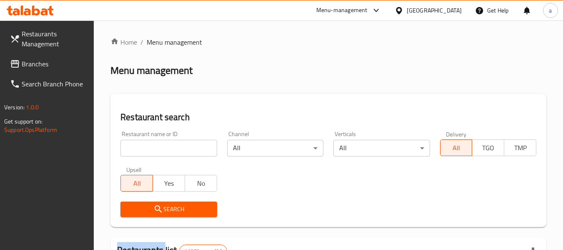
click at [157, 146] on div at bounding box center [281, 125] width 563 height 250
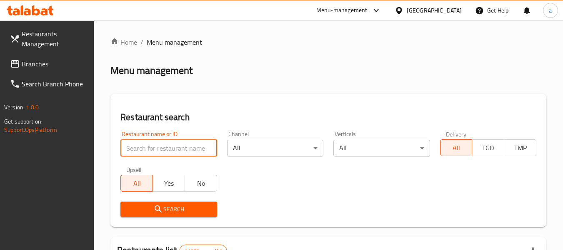
click at [157, 146] on input "search" at bounding box center [168, 148] width 96 height 17
type input "v"
click at [208, 150] on input "v" at bounding box center [168, 148] width 96 height 17
click at [167, 146] on input "search" at bounding box center [168, 148] width 96 height 17
paste input "696977"
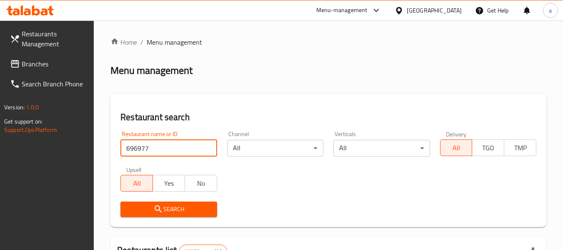
type input "696977"
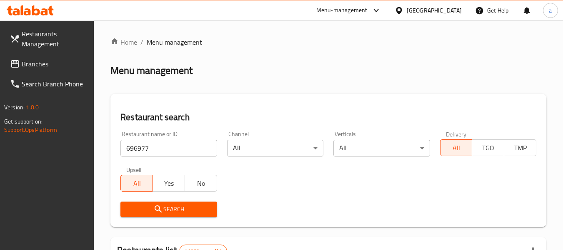
click at [169, 205] on span "Search" at bounding box center [168, 209] width 83 height 10
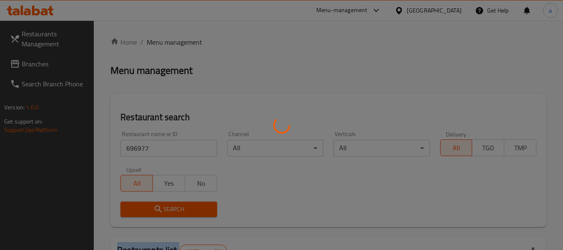
click at [169, 205] on div at bounding box center [281, 125] width 563 height 250
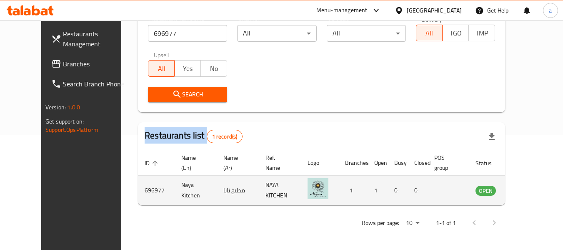
scroll to position [115, 0]
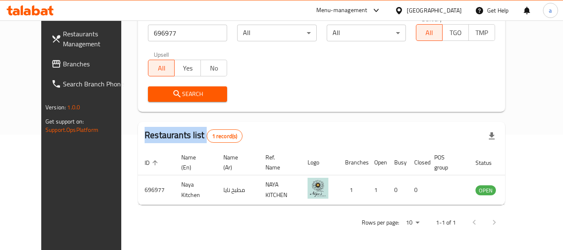
click at [45, 70] on link "Branches" at bounding box center [90, 64] width 91 height 20
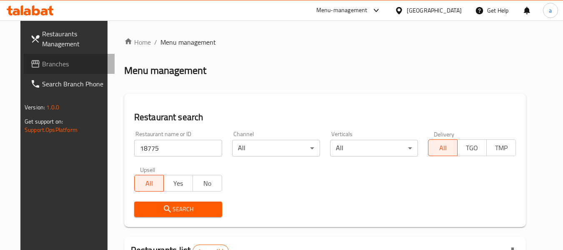
click at [42, 63] on span "Branches" at bounding box center [75, 64] width 66 height 10
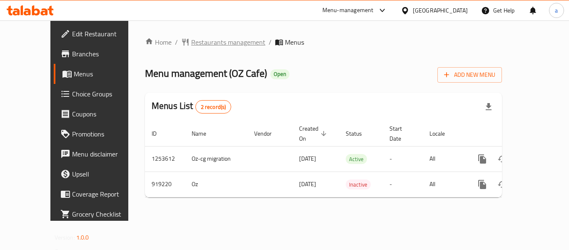
click at [200, 40] on span "Restaurants management" at bounding box center [228, 42] width 74 height 10
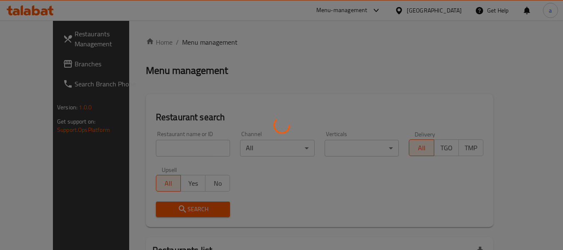
click at [162, 139] on div at bounding box center [281, 125] width 563 height 250
click at [161, 141] on div at bounding box center [281, 125] width 563 height 250
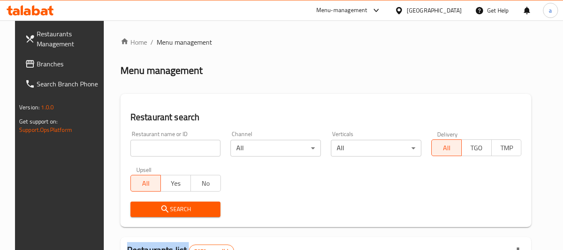
click at [161, 142] on div at bounding box center [281, 125] width 563 height 250
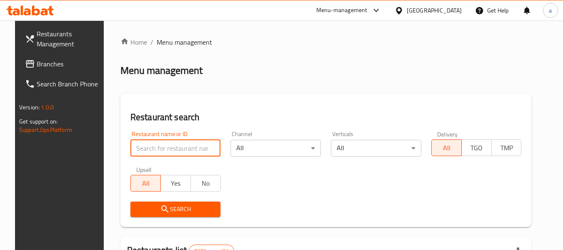
click at [161, 142] on input "search" at bounding box center [175, 148] width 90 height 17
paste input "658730"
type input "658730"
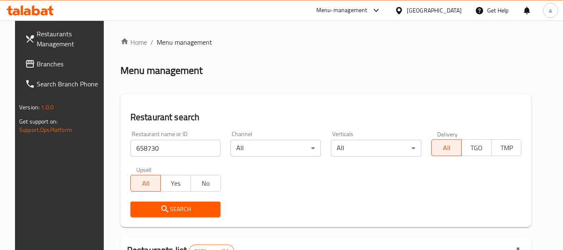
click at [160, 207] on icon "submit" at bounding box center [165, 209] width 10 height 10
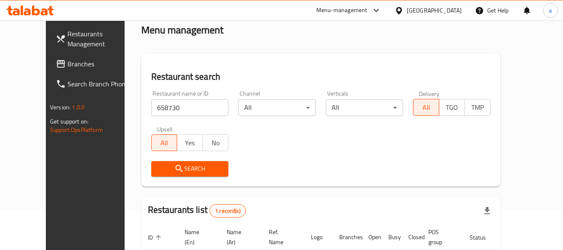
scroll to position [102, 0]
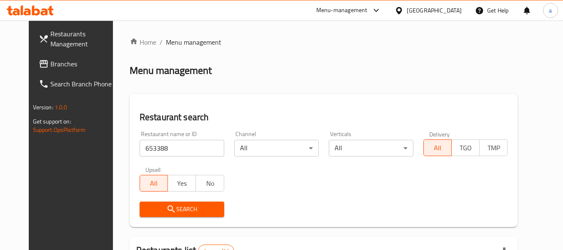
scroll to position [115, 0]
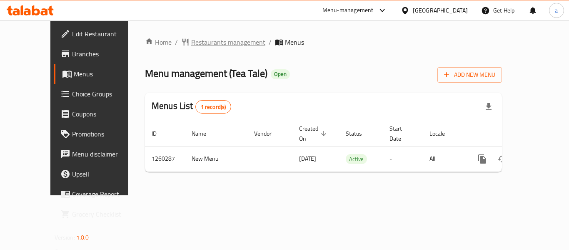
click at [200, 34] on div "Home / Restaurants management / Menus Menu management ( Tea Tale ) Open Add New…" at bounding box center [323, 107] width 390 height 175
click at [204, 44] on span "Restaurants management" at bounding box center [228, 42] width 74 height 10
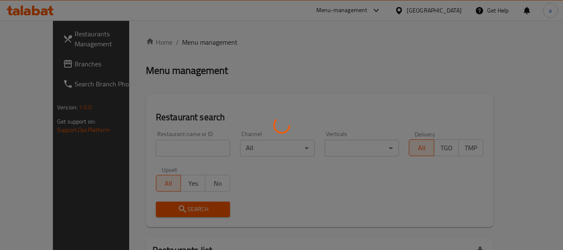
click at [156, 157] on div at bounding box center [281, 125] width 563 height 250
click at [159, 151] on div at bounding box center [281, 125] width 563 height 250
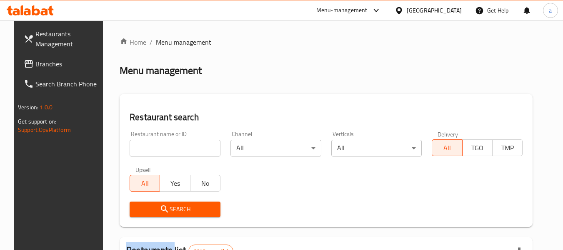
click at [159, 151] on div at bounding box center [281, 125] width 563 height 250
click at [159, 150] on input "search" at bounding box center [175, 148] width 91 height 17
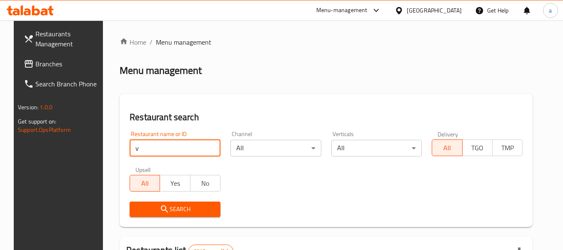
click at [173, 155] on input "v" at bounding box center [175, 148] width 91 height 17
click at [177, 147] on input "v" at bounding box center [175, 148] width 91 height 17
paste input "684865"
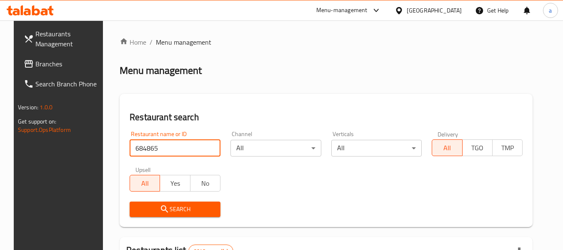
type input "684865"
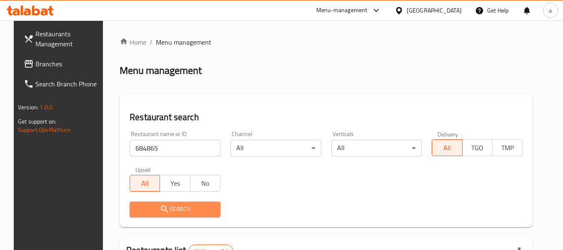
click at [162, 207] on icon "submit" at bounding box center [165, 209] width 10 height 10
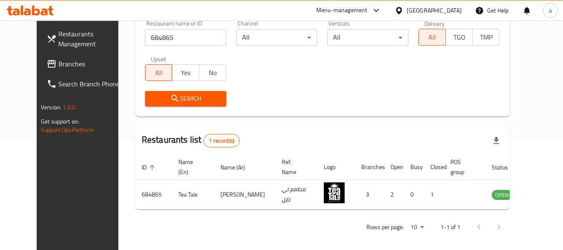
scroll to position [115, 0]
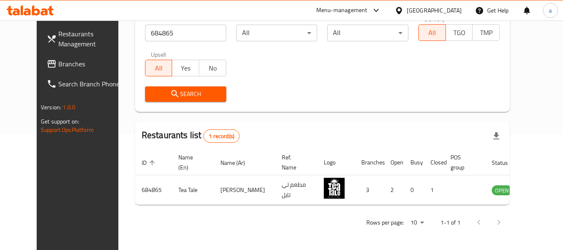
click at [58, 67] on span "Branches" at bounding box center [91, 64] width 66 height 10
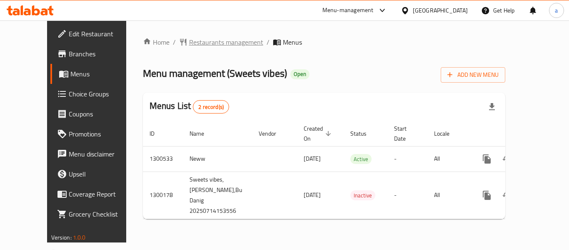
click at [189, 47] on span "Restaurants management" at bounding box center [226, 42] width 74 height 10
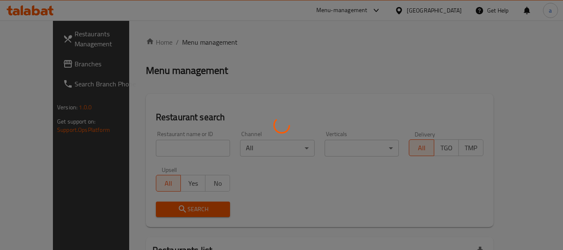
click at [169, 148] on div at bounding box center [281, 125] width 563 height 250
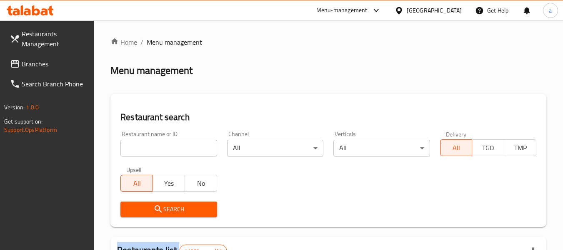
click at [169, 148] on div at bounding box center [281, 125] width 563 height 250
click at [169, 148] on input "search" at bounding box center [168, 148] width 96 height 17
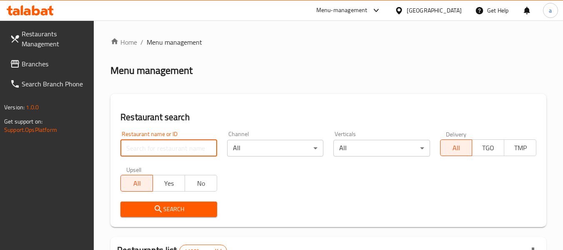
paste input "701656"
type input "701656"
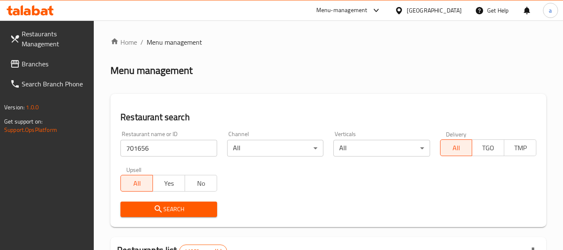
click at [147, 207] on span "Search" at bounding box center [168, 209] width 83 height 10
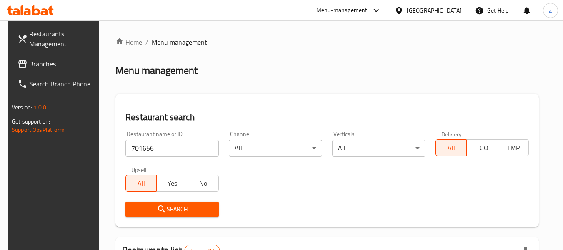
click at [18, 80] on icon at bounding box center [22, 84] width 10 height 10
click at [27, 71] on link "Branches" at bounding box center [56, 64] width 91 height 20
click at [31, 69] on span "Branches" at bounding box center [62, 64] width 66 height 10
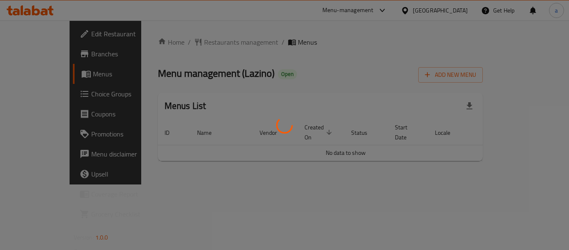
click at [194, 34] on div at bounding box center [284, 125] width 569 height 250
click at [193, 43] on div at bounding box center [284, 125] width 569 height 250
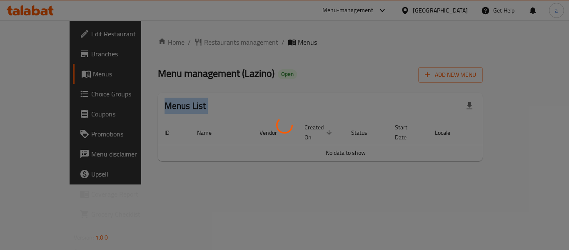
click at [193, 43] on div at bounding box center [284, 125] width 569 height 250
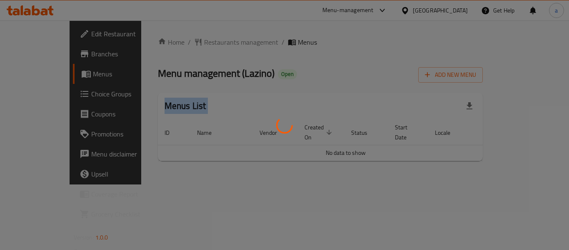
click at [193, 43] on div at bounding box center [284, 125] width 569 height 250
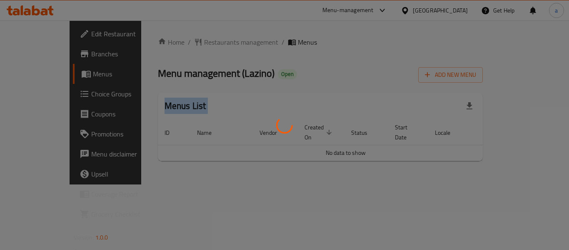
click at [193, 43] on div at bounding box center [284, 125] width 569 height 250
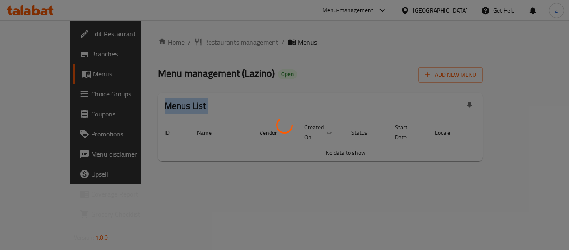
click at [193, 43] on div at bounding box center [284, 125] width 569 height 250
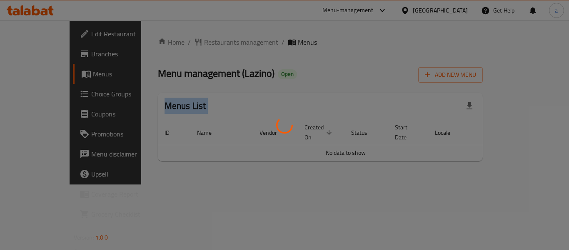
click at [193, 43] on div at bounding box center [284, 125] width 569 height 250
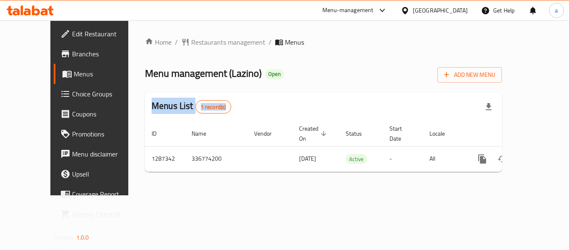
click at [193, 43] on span "Restaurants management" at bounding box center [228, 42] width 74 height 10
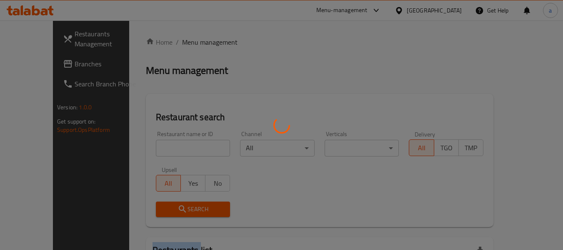
click at [193, 43] on div at bounding box center [281, 125] width 563 height 250
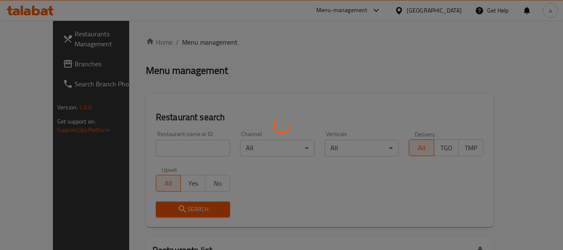
click at [193, 43] on div at bounding box center [281, 125] width 563 height 250
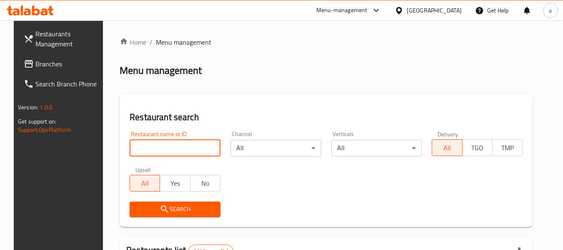
click at [147, 152] on input "search" at bounding box center [175, 148] width 91 height 17
paste input "696661"
type input "696661"
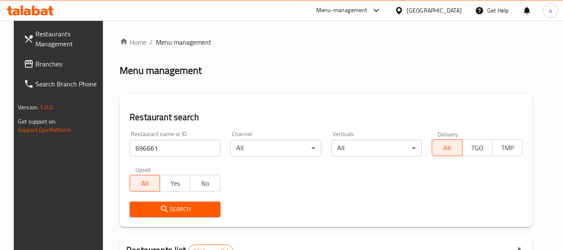
click at [144, 207] on span "Search" at bounding box center [174, 209] width 77 height 10
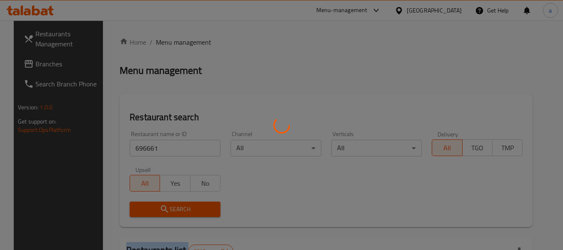
click at [144, 207] on div at bounding box center [281, 125] width 563 height 250
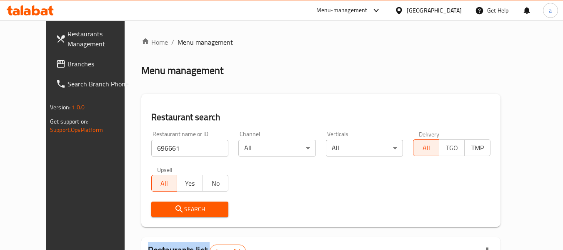
click at [342, 78] on div "Home / Menu management Menu management Restaurant search Restaurant name or ID …" at bounding box center [320, 190] width 359 height 307
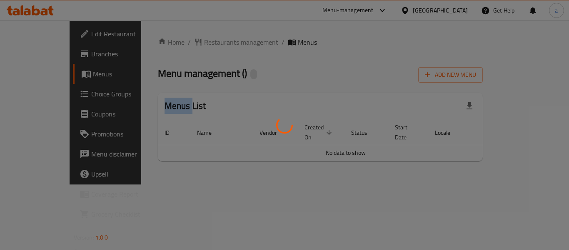
click at [192, 44] on div at bounding box center [284, 125] width 569 height 250
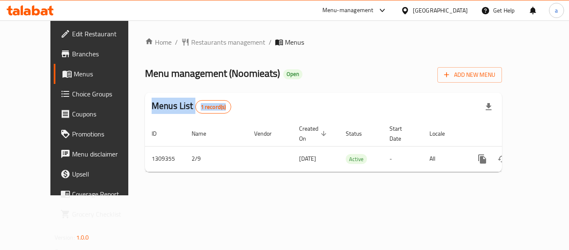
click at [192, 44] on div at bounding box center [284, 125] width 569 height 250
click at [192, 44] on div "Home / Restaurants management / Menus Menu management ( Noomieats ) Open Add Ne…" at bounding box center [323, 107] width 357 height 141
click at [192, 43] on span "Restaurants management" at bounding box center [228, 42] width 74 height 10
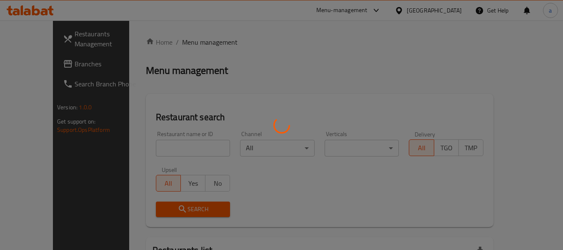
click at [159, 149] on div at bounding box center [281, 125] width 563 height 250
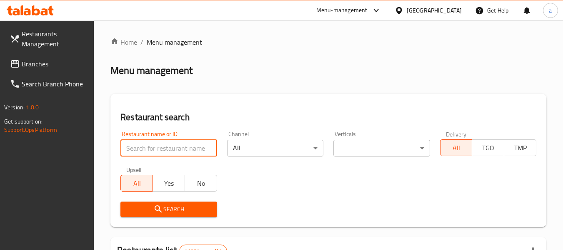
click at [159, 149] on input "search" at bounding box center [168, 148] width 96 height 17
paste input "705216"
type input "705216"
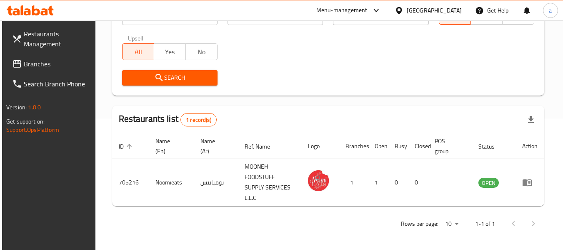
scroll to position [132, 0]
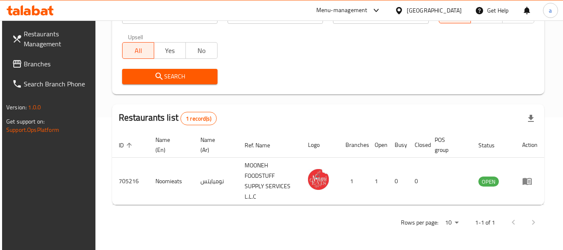
click at [33, 62] on span "Branches" at bounding box center [57, 64] width 66 height 10
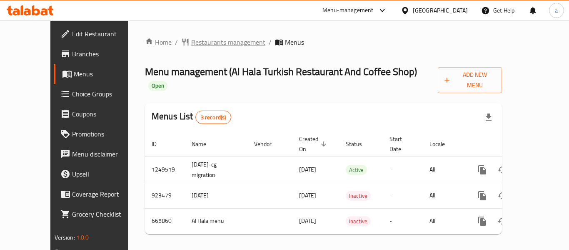
click at [205, 46] on span "Restaurants management" at bounding box center [228, 42] width 74 height 10
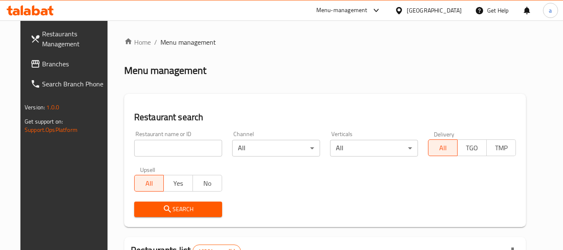
click at [136, 147] on div at bounding box center [281, 125] width 563 height 250
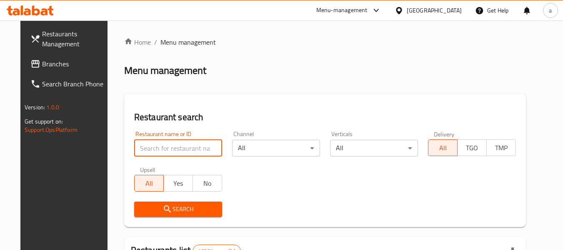
click at [136, 147] on input "search" at bounding box center [178, 148] width 88 height 17
paste input "642025"
type input "642025"
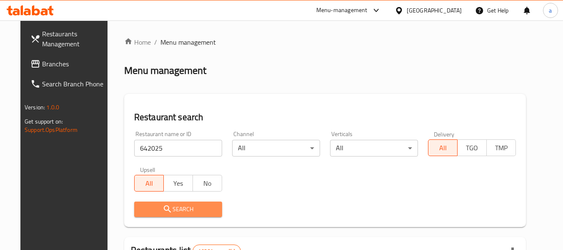
click at [152, 206] on span "Search" at bounding box center [178, 209] width 75 height 10
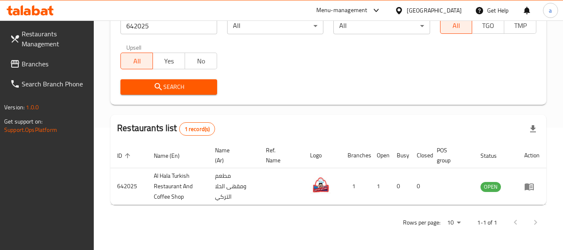
scroll to position [102, 0]
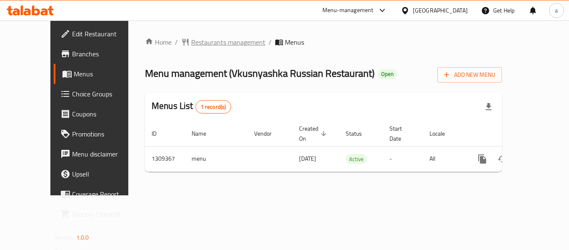
click at [210, 41] on span "Restaurants management" at bounding box center [228, 42] width 74 height 10
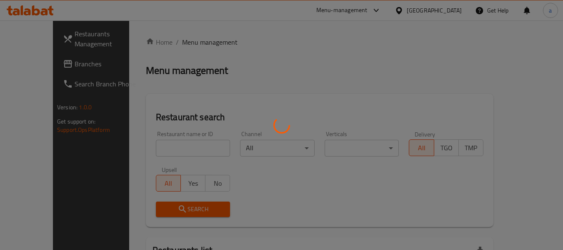
click at [148, 142] on div at bounding box center [281, 125] width 563 height 250
click at [147, 142] on div at bounding box center [281, 125] width 563 height 250
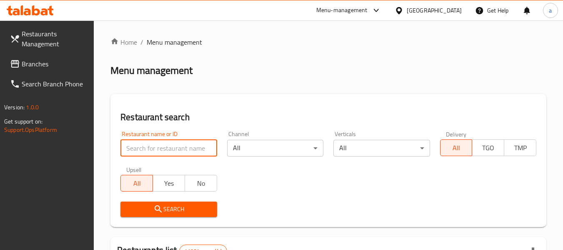
click at [145, 144] on input "search" at bounding box center [168, 148] width 96 height 17
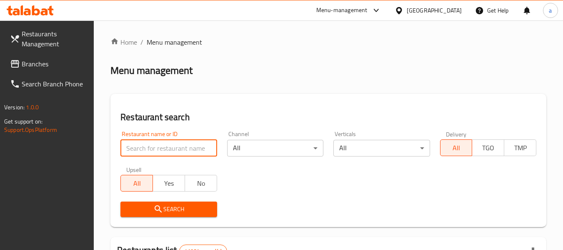
click at [145, 144] on input "search" at bounding box center [168, 148] width 96 height 17
paste input "705212"
type input "705212"
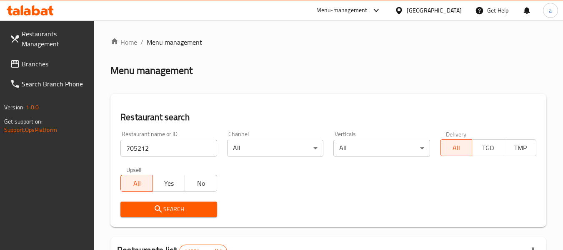
click at [155, 207] on icon "submit" at bounding box center [158, 208] width 7 height 7
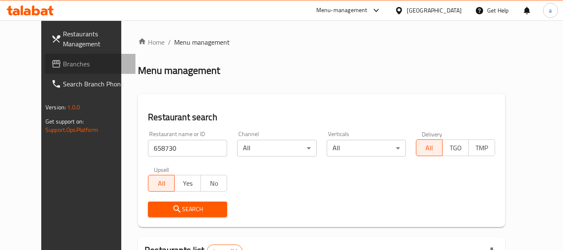
click at [45, 71] on link "Branches" at bounding box center [90, 64] width 91 height 20
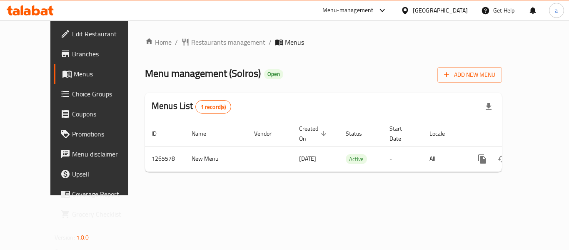
click at [200, 45] on div at bounding box center [284, 125] width 569 height 250
click at [200, 45] on span "Restaurants management" at bounding box center [228, 42] width 74 height 10
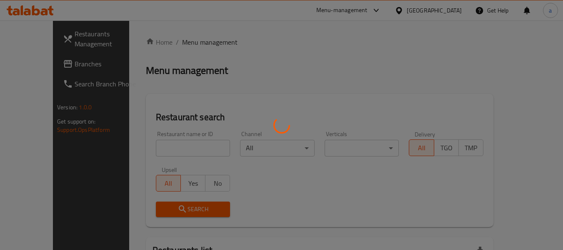
click at [160, 154] on div at bounding box center [281, 125] width 563 height 250
click at [160, 152] on div at bounding box center [281, 125] width 563 height 250
click at [163, 151] on div at bounding box center [281, 125] width 563 height 250
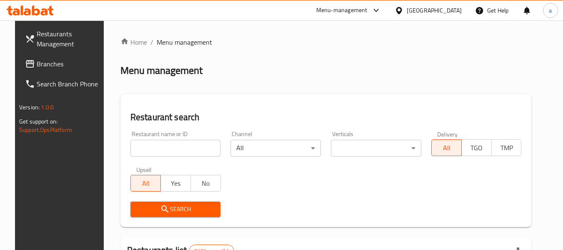
click at [164, 150] on div at bounding box center [281, 125] width 563 height 250
click at [164, 150] on input "search" at bounding box center [175, 148] width 90 height 17
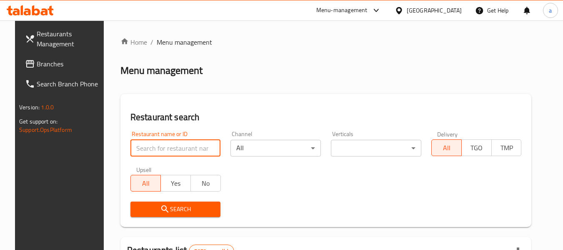
click at [165, 145] on input "search" at bounding box center [175, 148] width 90 height 17
paste input "686863"
type input "686863"
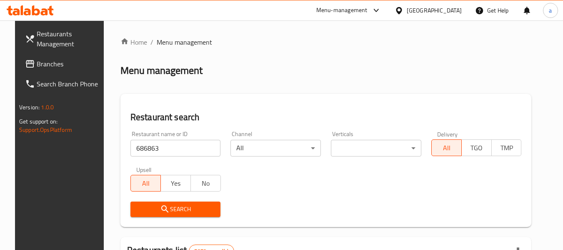
click at [171, 210] on span "Search" at bounding box center [175, 209] width 77 height 10
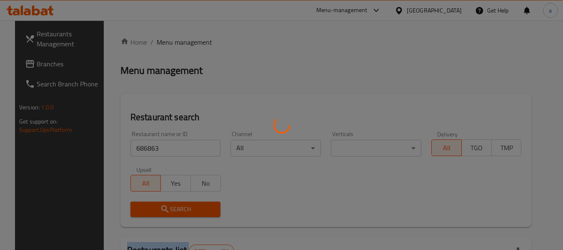
click at [171, 210] on div at bounding box center [281, 125] width 563 height 250
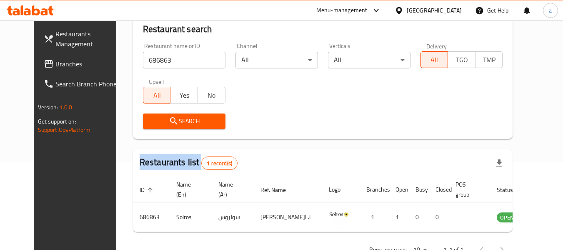
scroll to position [73, 0]
